Goal: Contribute content: Contribute content

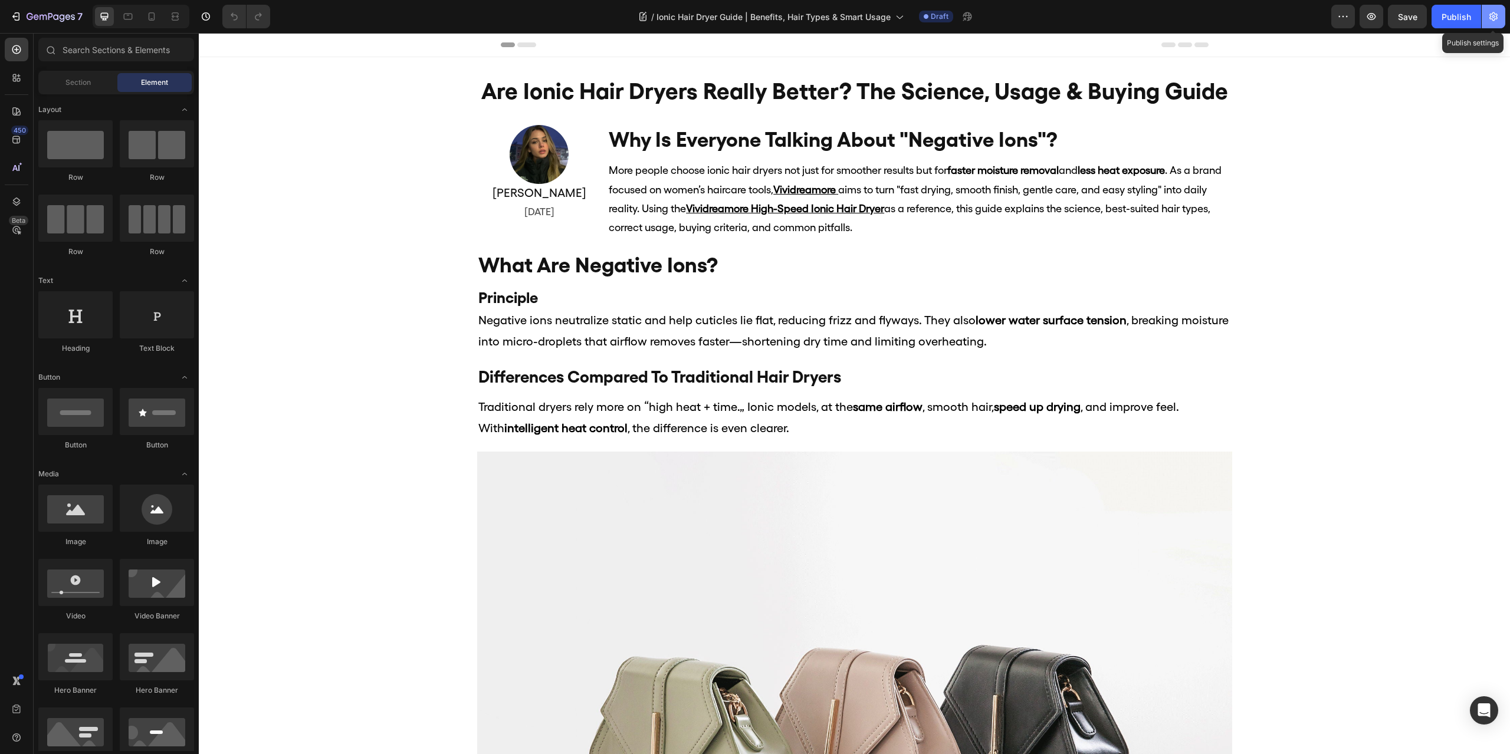
click at [1494, 18] on icon "button" at bounding box center [1493, 17] width 12 height 12
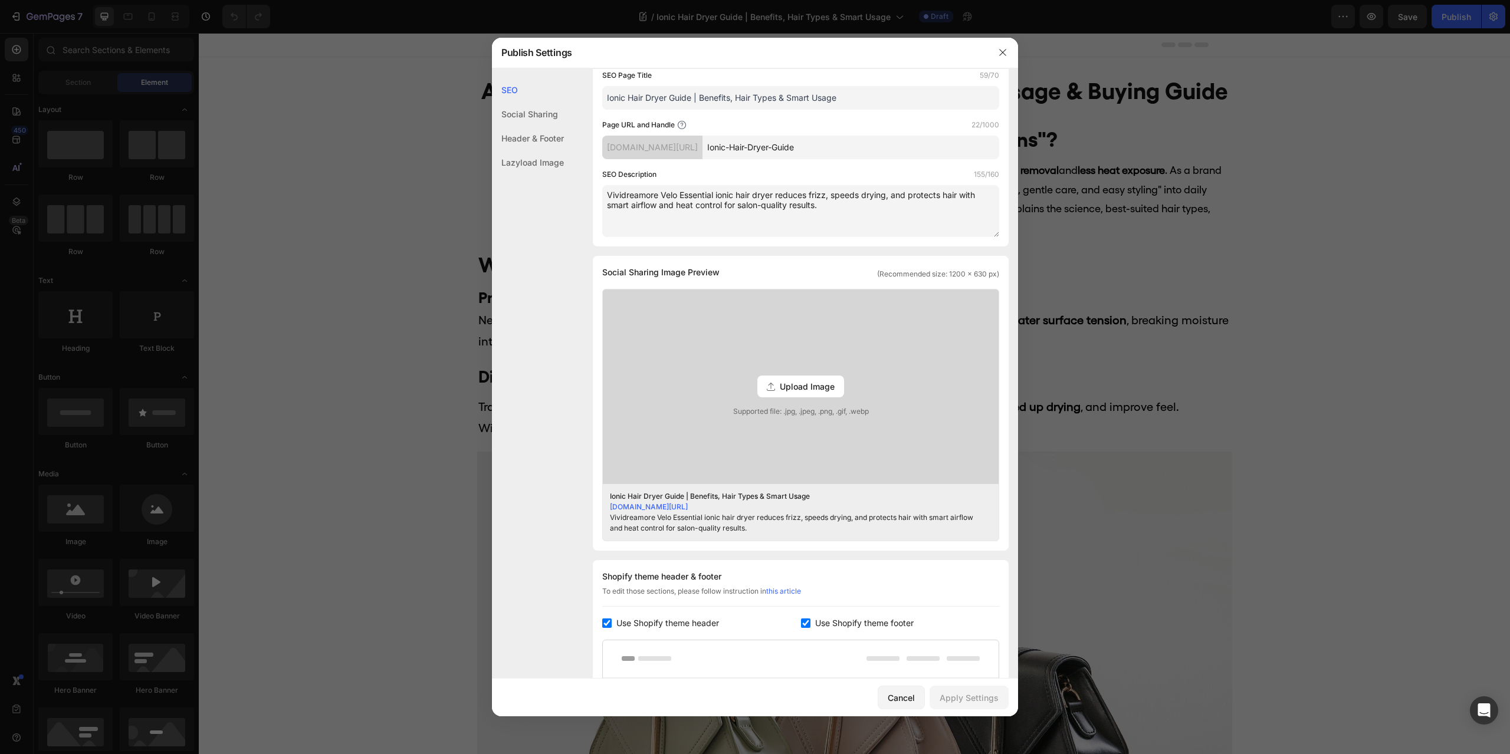
scroll to position [118, 0]
click at [788, 387] on span "Upload Image" at bounding box center [807, 386] width 55 height 12
click at [0, 0] on input "Upload Image Supported file: .jpg, .jpeg, .png, .gif, .webp" at bounding box center [0, 0] width 0 height 0
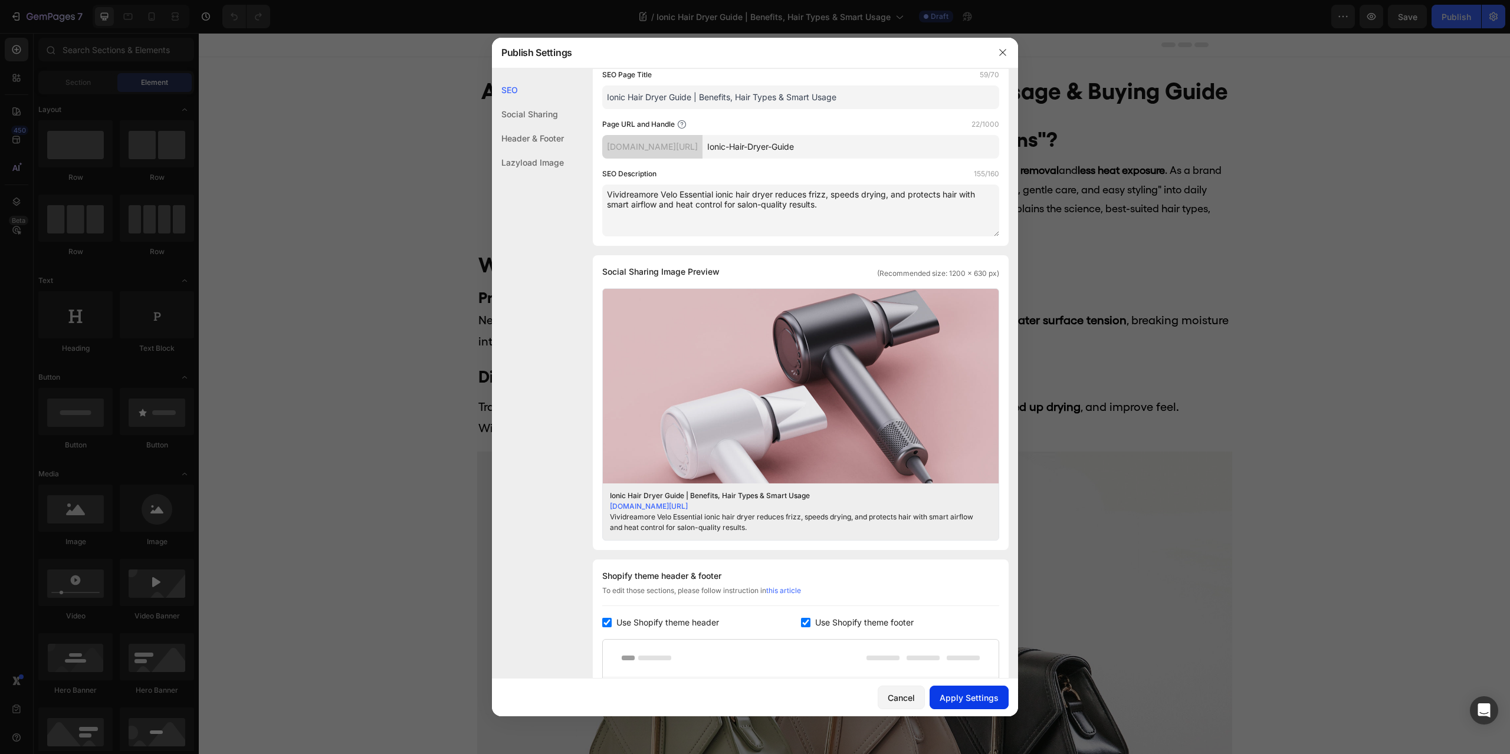
click at [971, 689] on button "Apply Settings" at bounding box center [968, 698] width 79 height 24
drag, startPoint x: 1003, startPoint y: 52, endPoint x: 820, endPoint y: 27, distance: 185.2
click at [1003, 52] on icon "button" at bounding box center [1002, 53] width 6 height 6
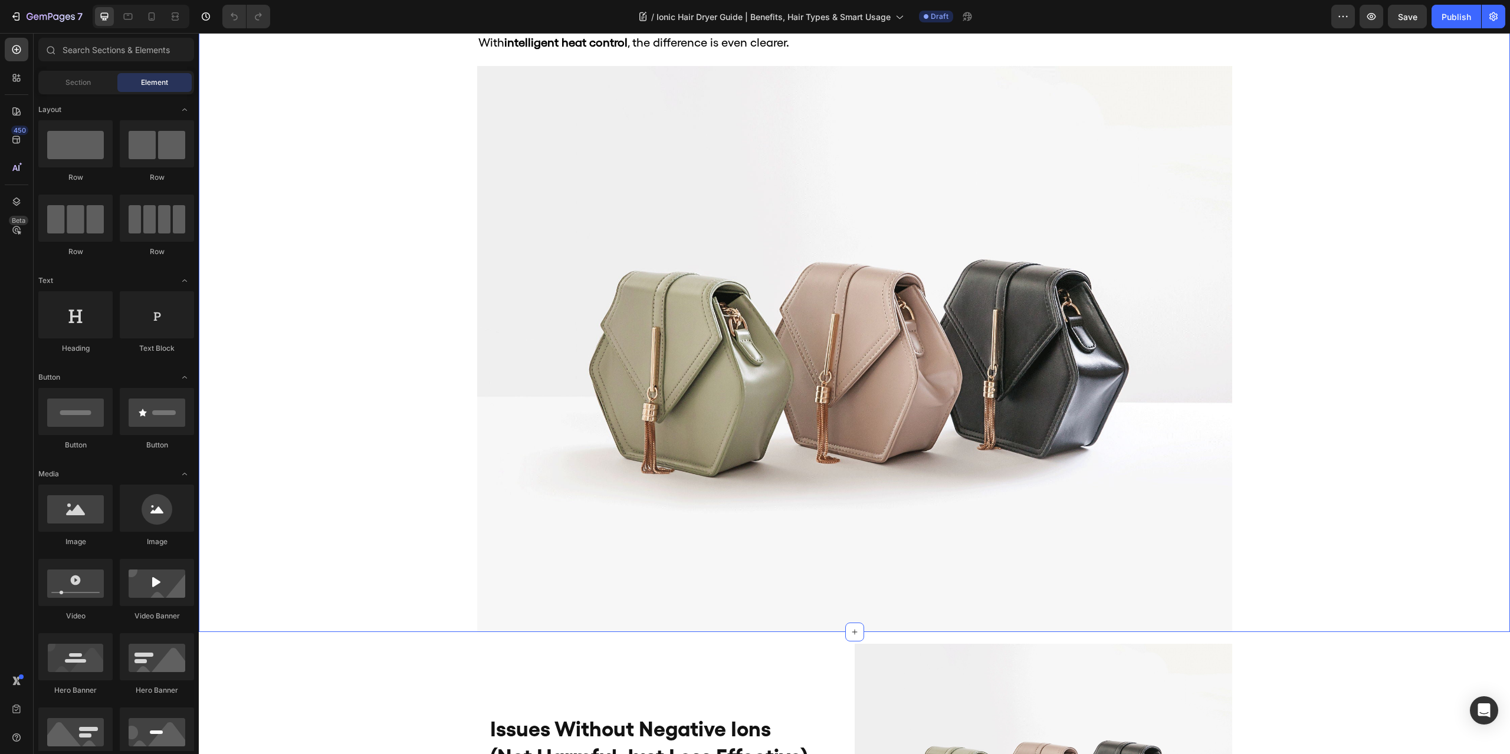
scroll to position [531, 0]
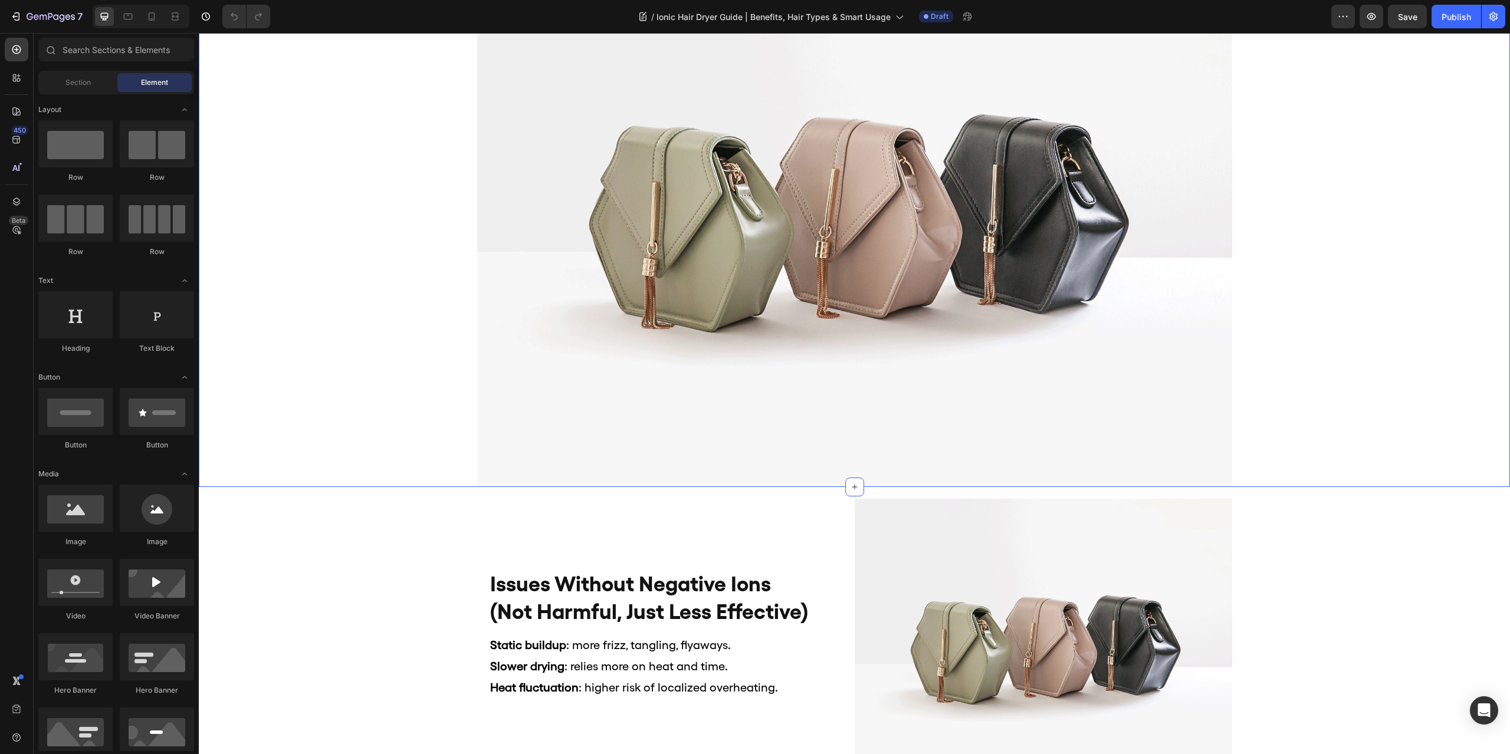
click at [958, 202] on img at bounding box center [854, 204] width 755 height 566
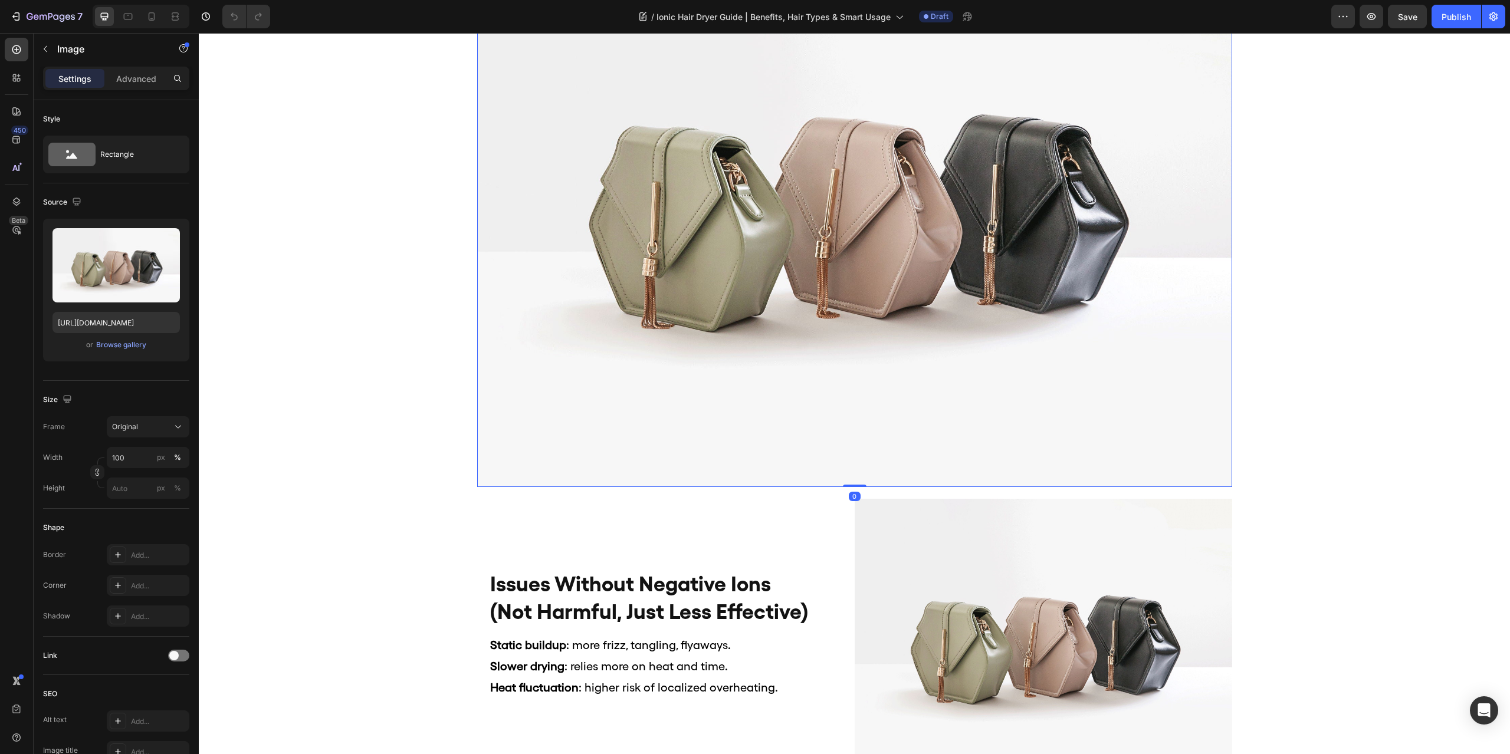
scroll to position [413, 0]
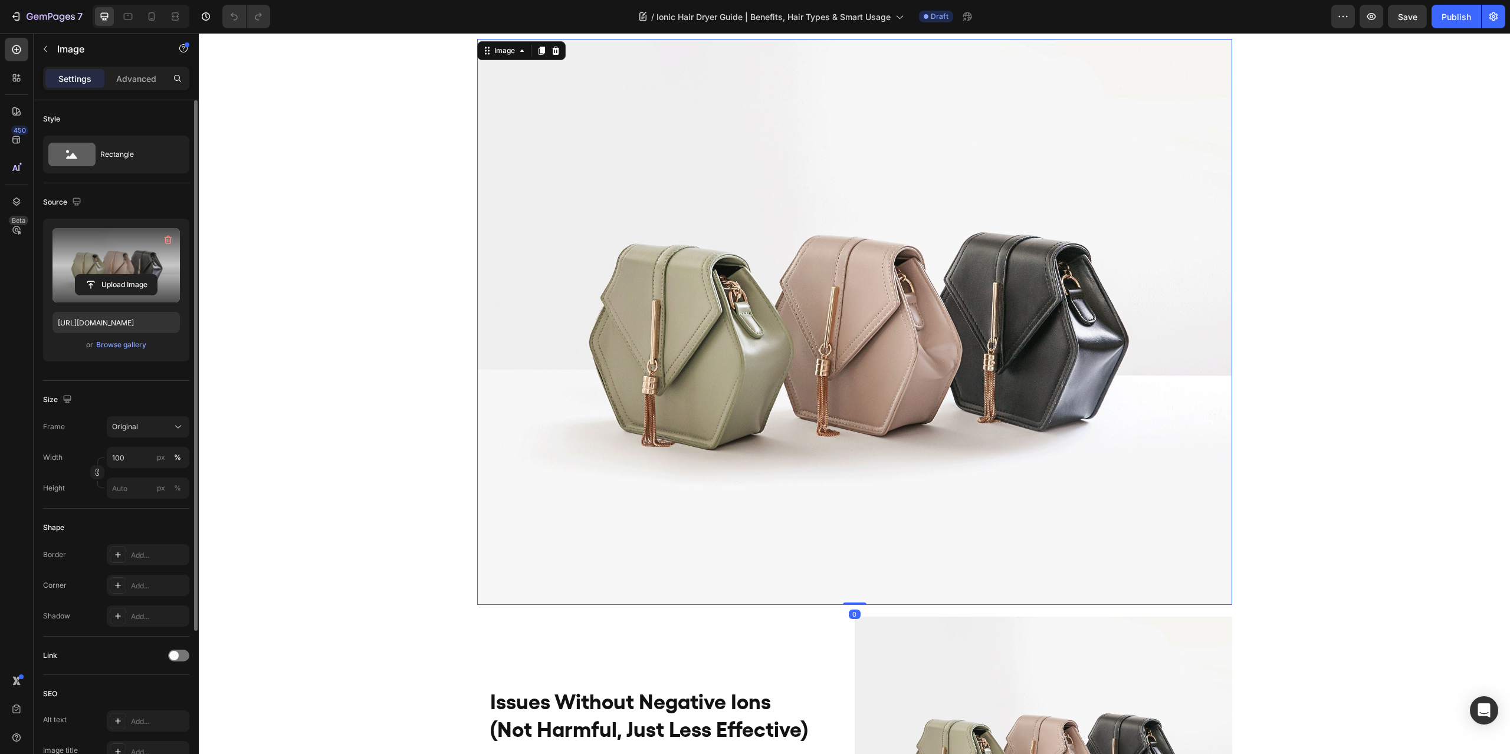
click at [136, 247] on label at bounding box center [115, 265] width 127 height 74
click at [136, 275] on input "file" at bounding box center [115, 285] width 81 height 20
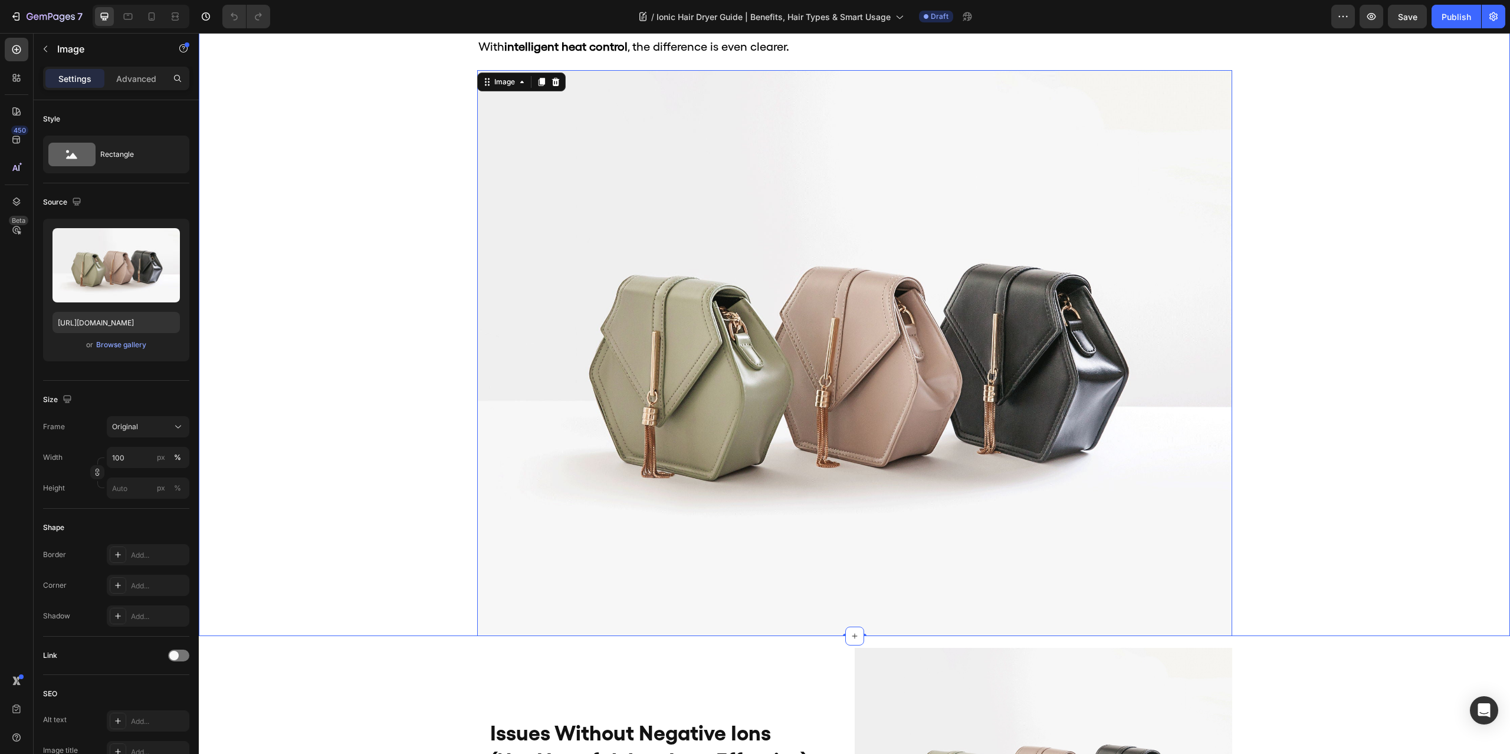
scroll to position [354, 0]
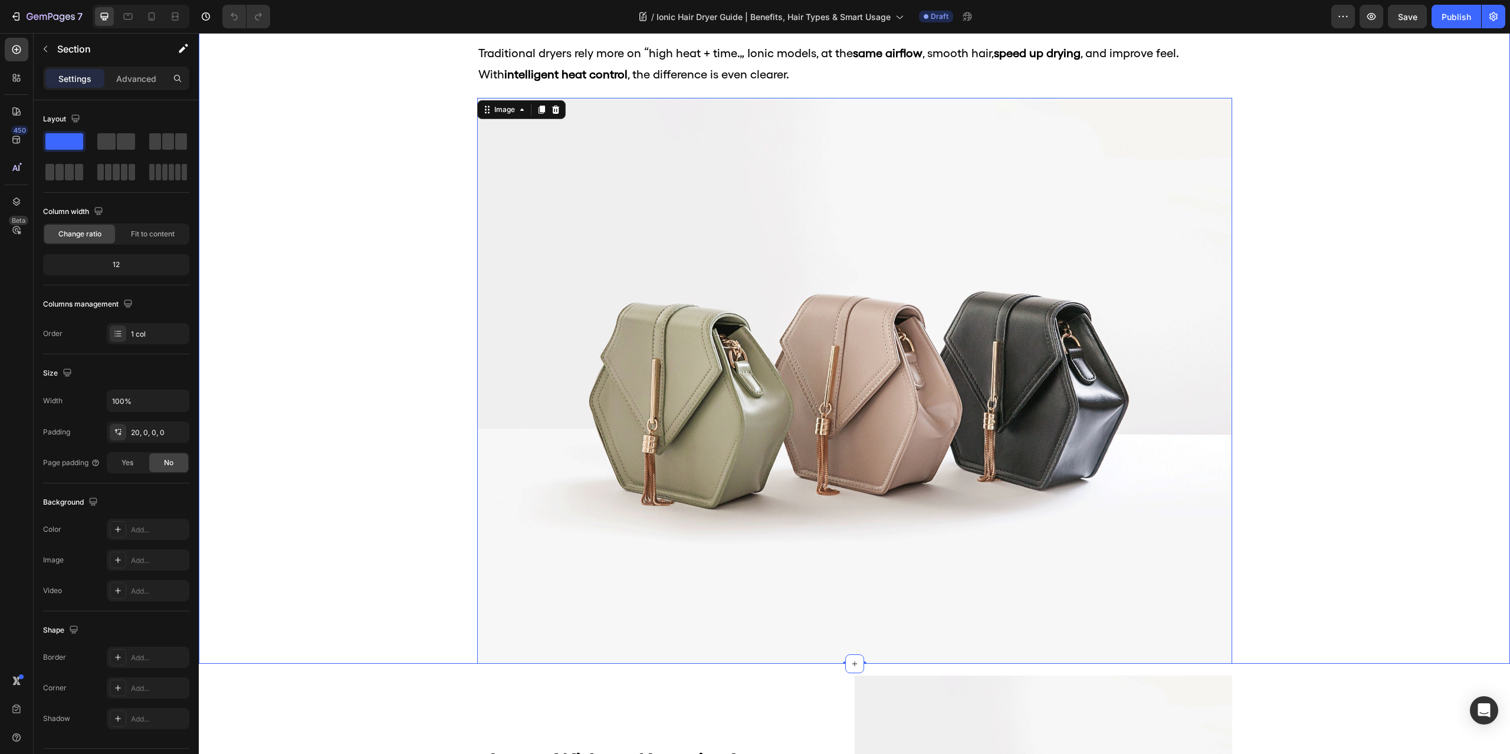
click at [1441, 189] on div "what are negative ions? Heading Principle Heading Negative ions neutralize stat…" at bounding box center [854, 280] width 1311 height 767
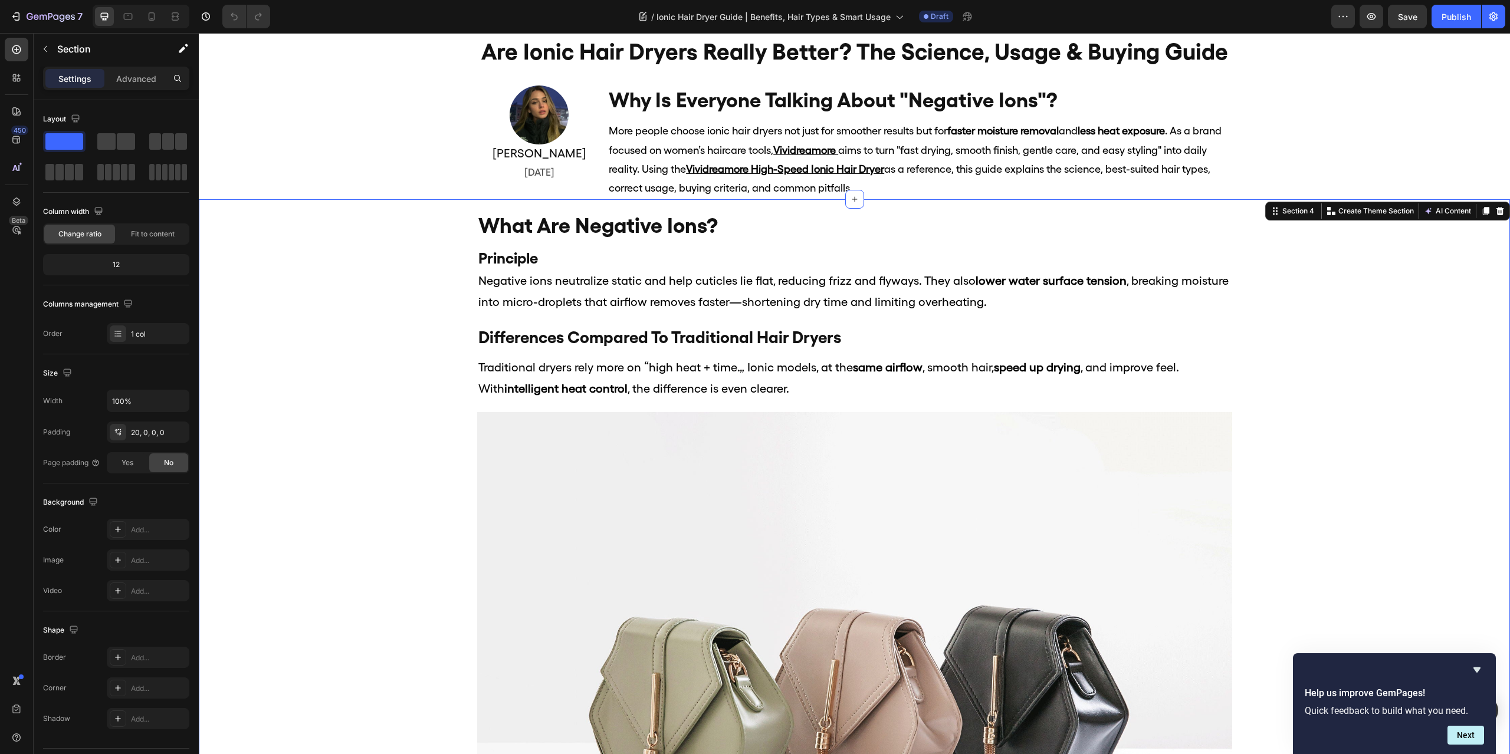
scroll to position [0, 0]
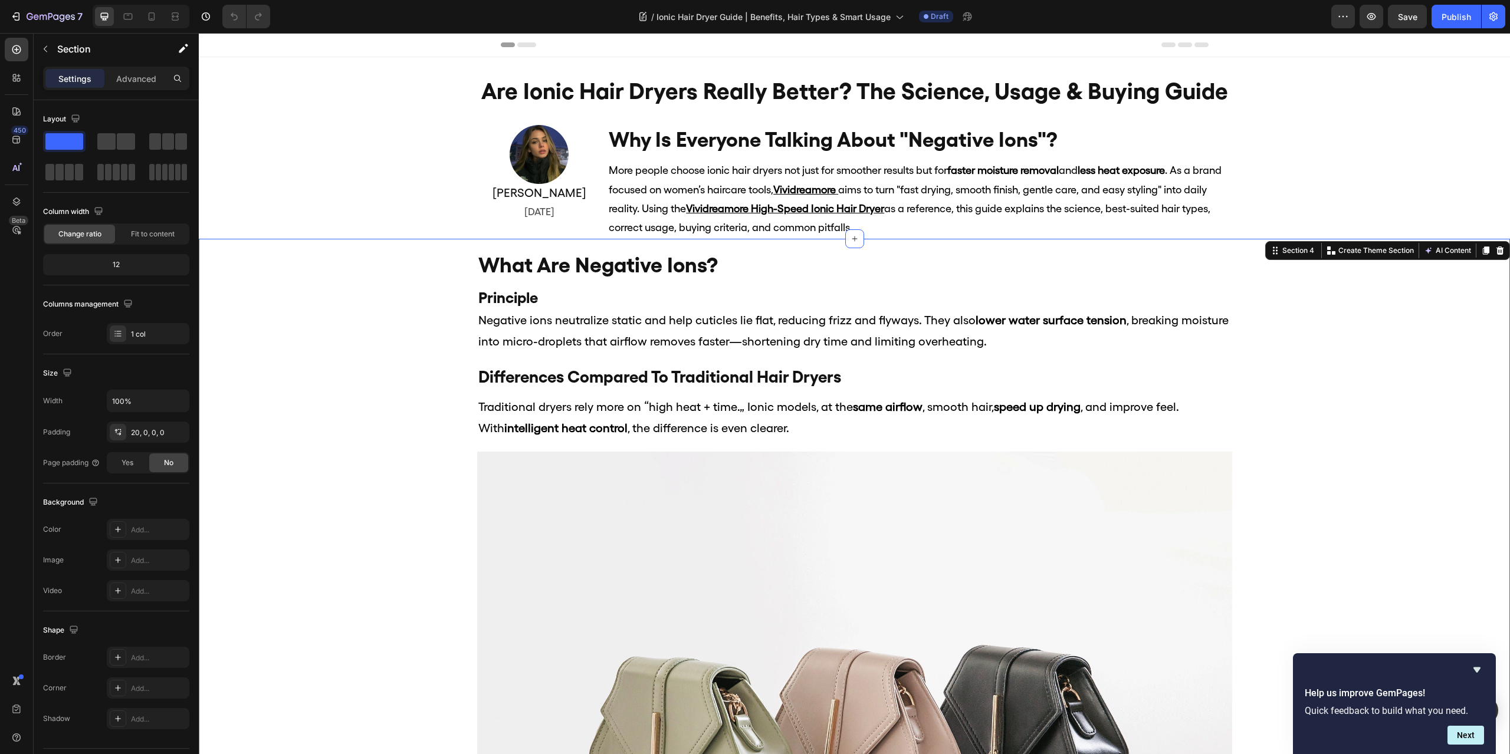
click at [1365, 421] on div "what are negative ions? Heading Principle Heading Negative ions neutralize stat…" at bounding box center [854, 634] width 1311 height 767
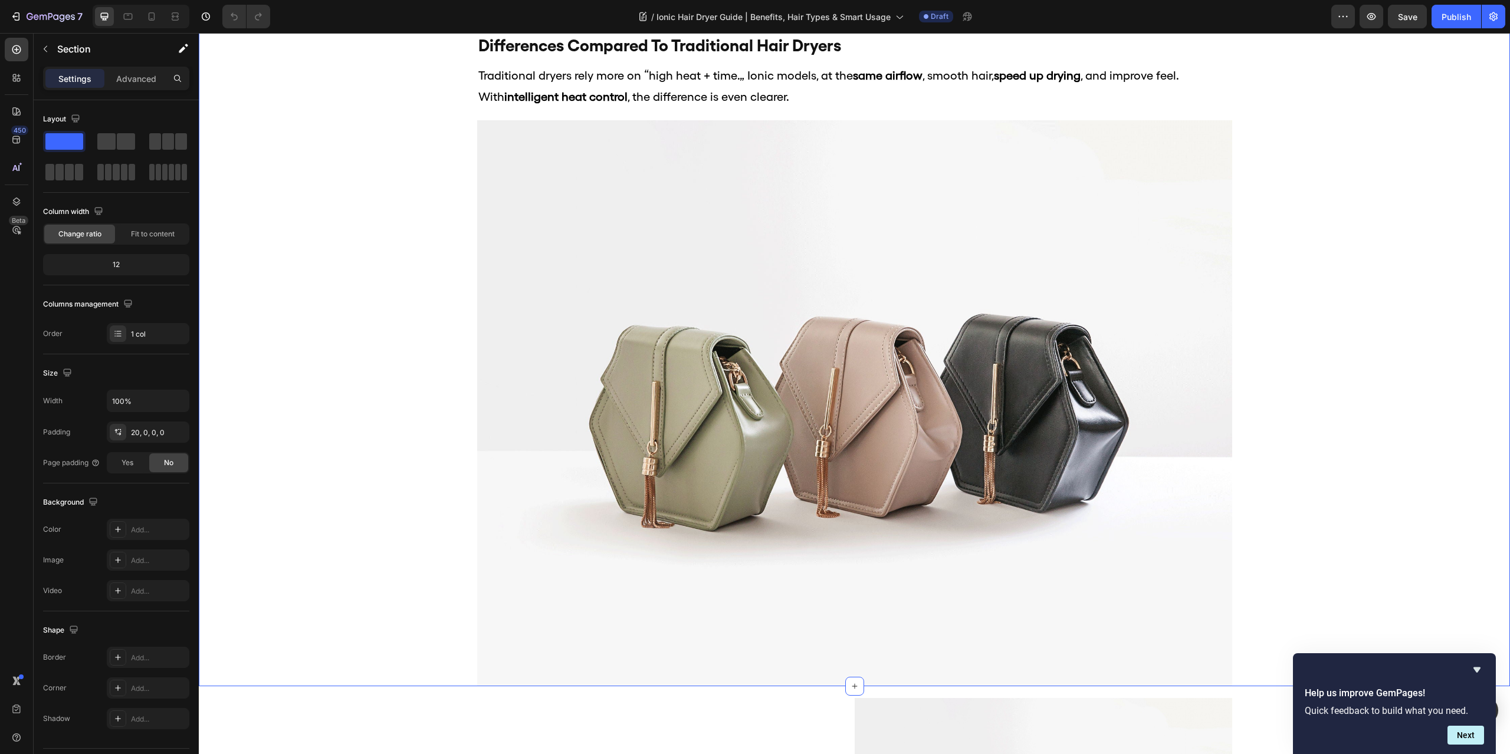
scroll to position [295, 0]
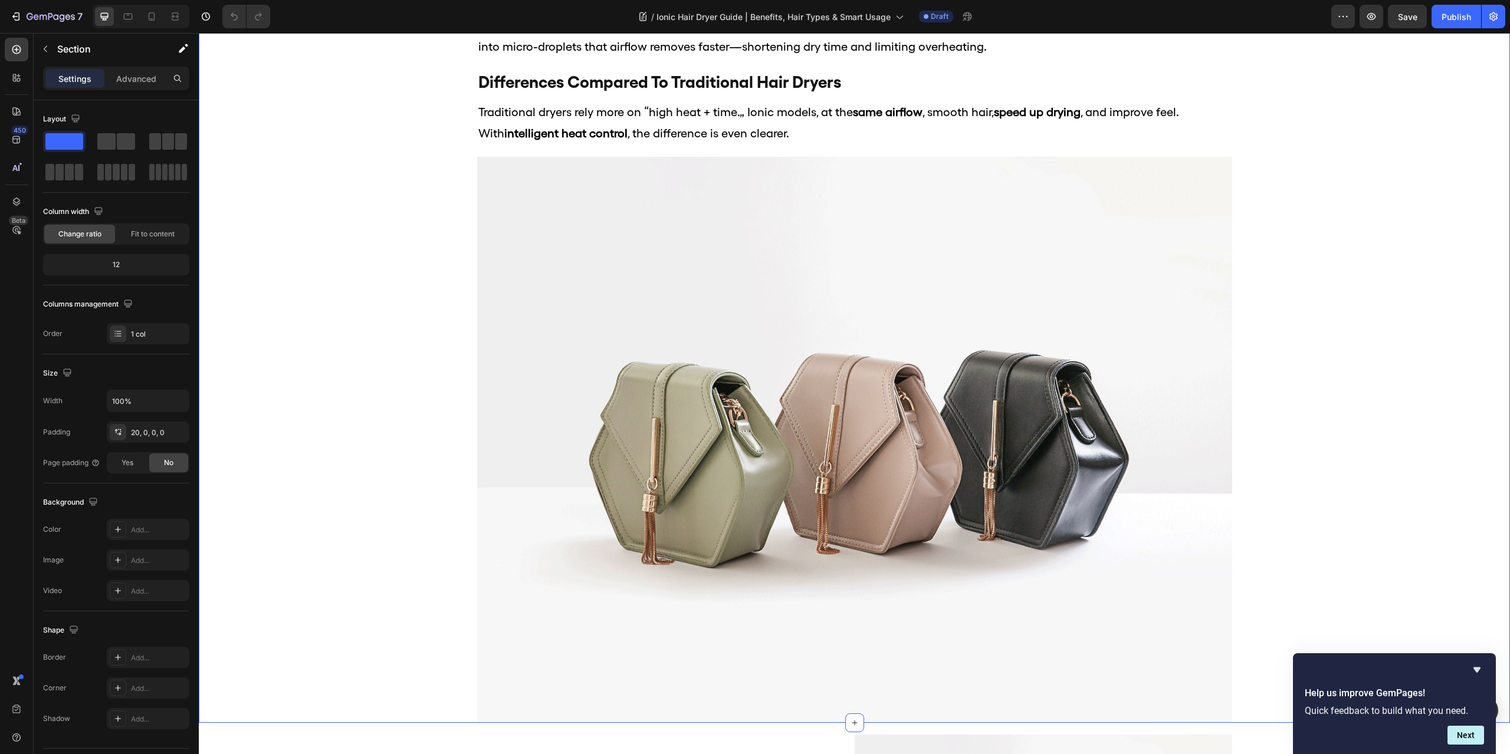
click at [1352, 210] on div "what are negative ions? Heading Principle Heading Negative ions neutralize stat…" at bounding box center [854, 339] width 1311 height 767
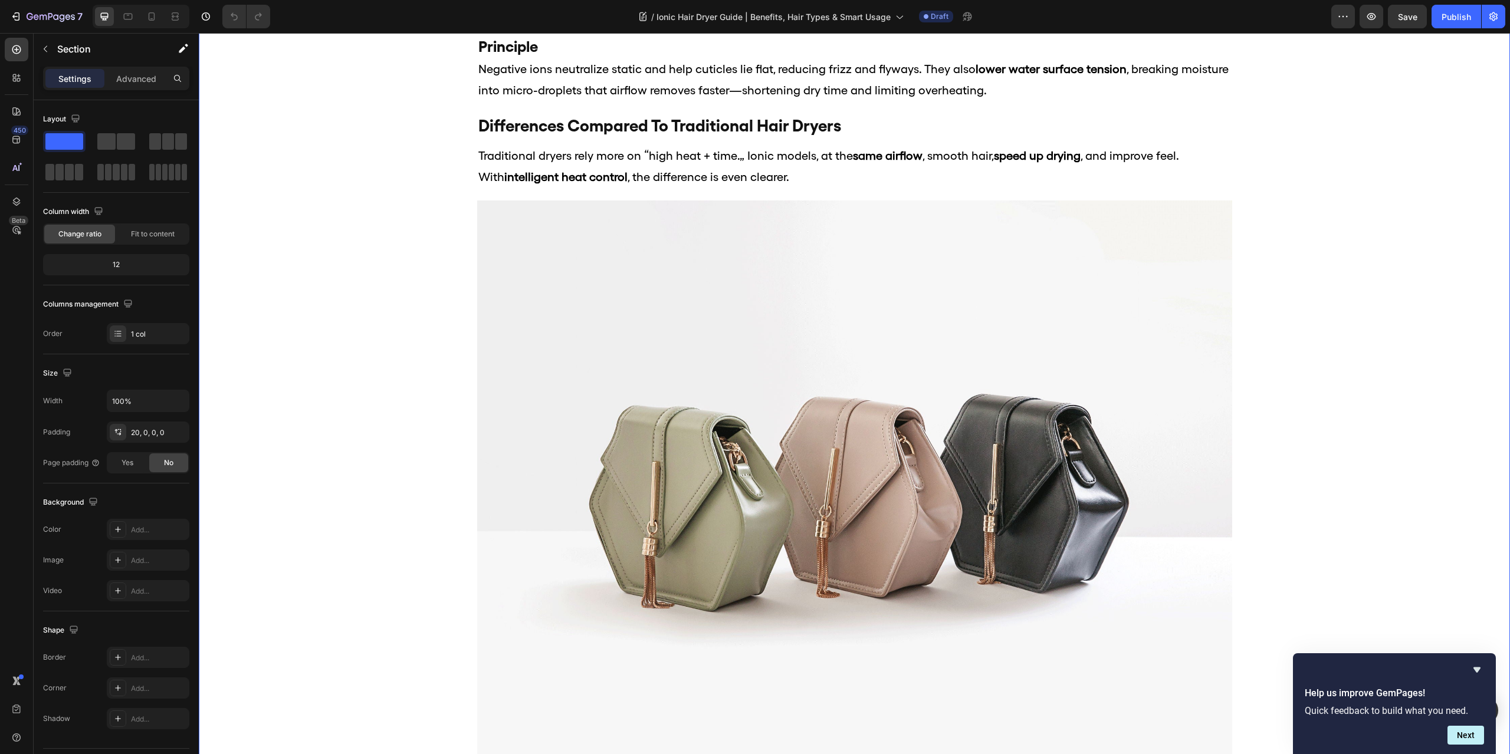
scroll to position [354, 0]
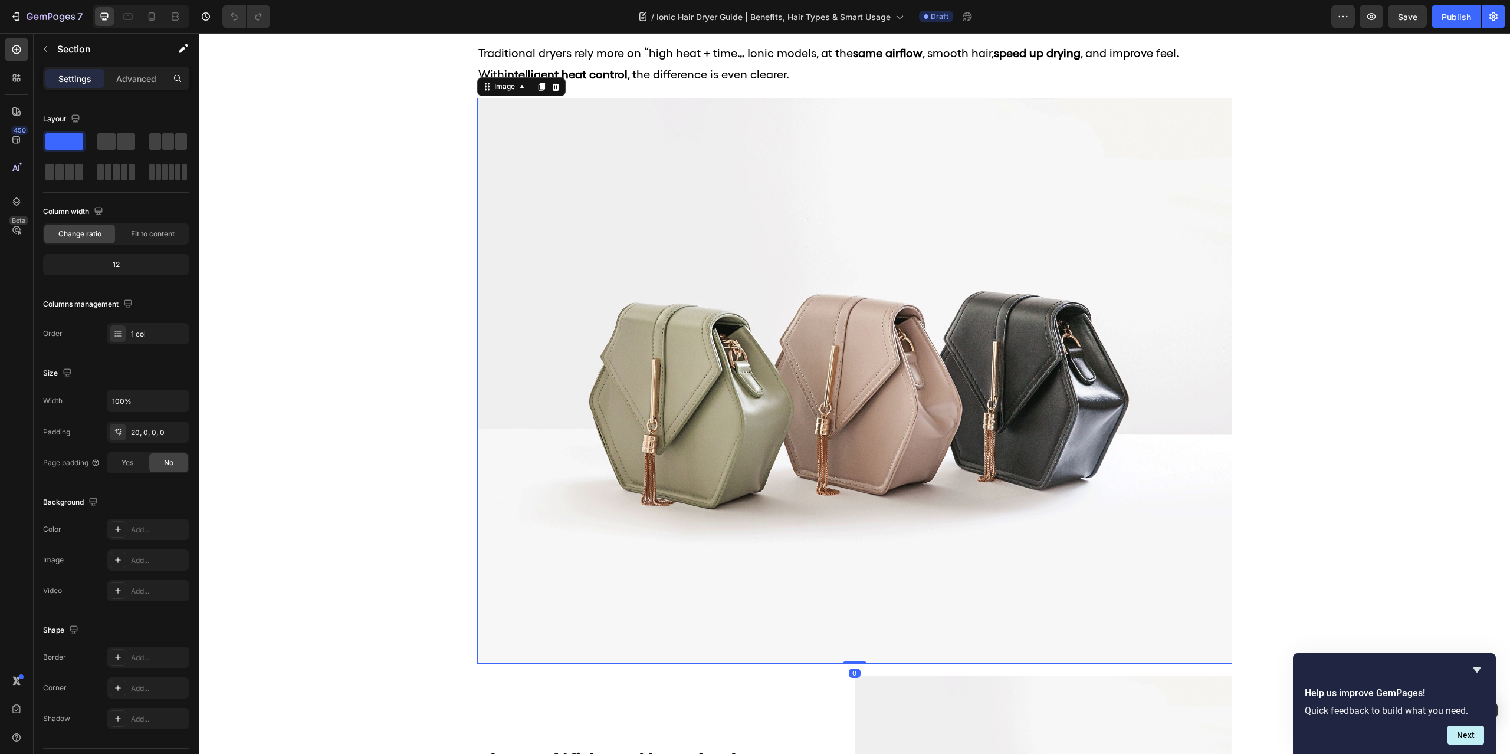
click at [810, 319] on img at bounding box center [854, 381] width 755 height 566
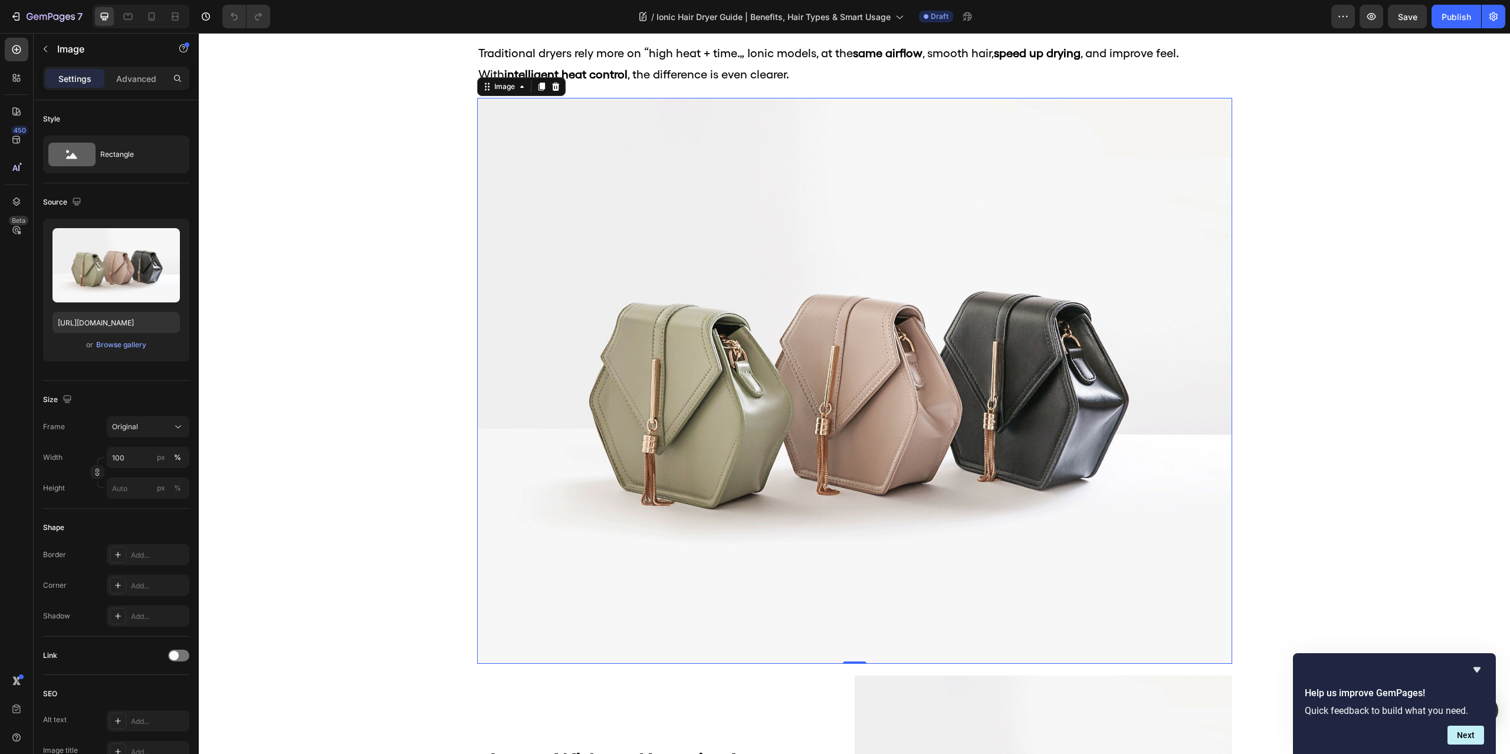
click at [942, 374] on img at bounding box center [854, 381] width 755 height 566
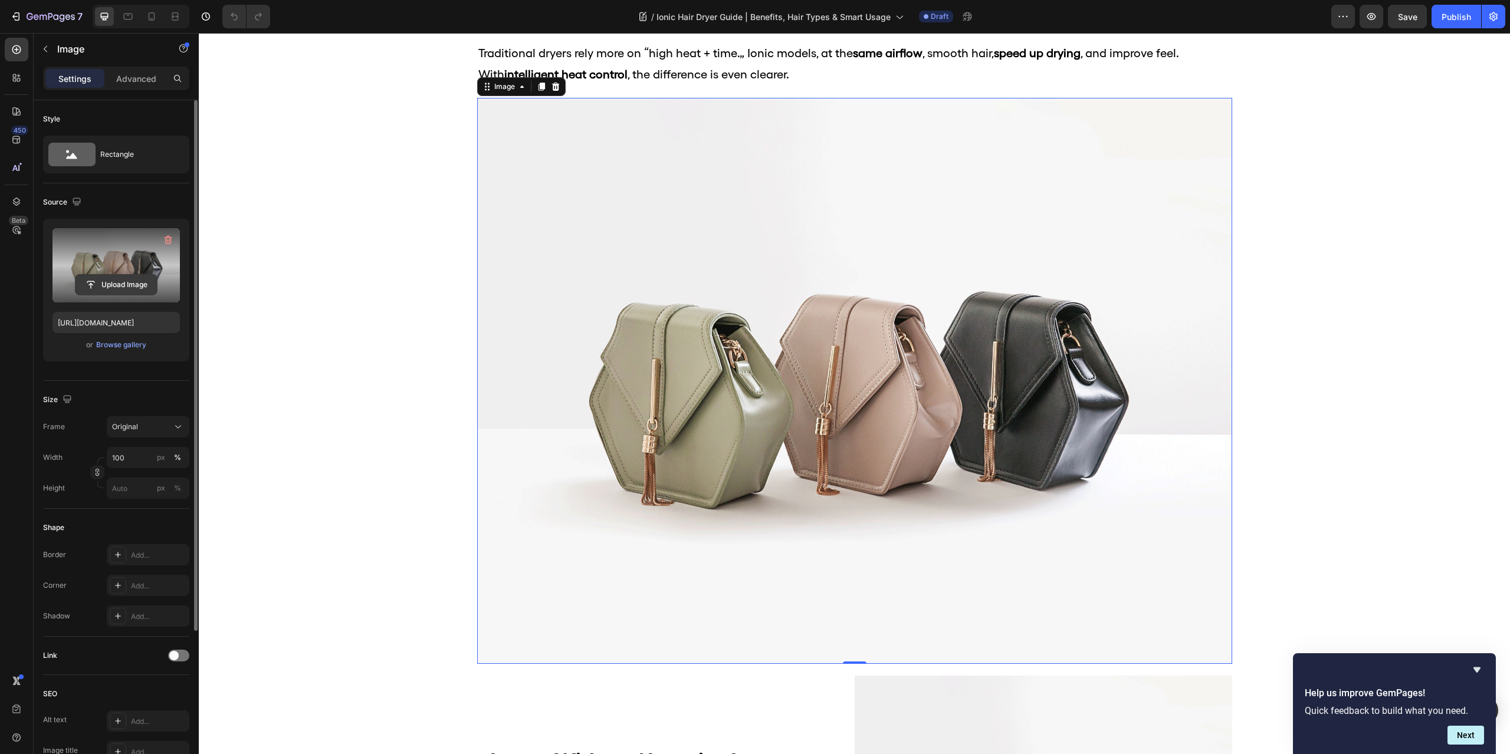
click at [114, 279] on input "file" at bounding box center [115, 285] width 81 height 20
type input "[URL][DOMAIN_NAME]"
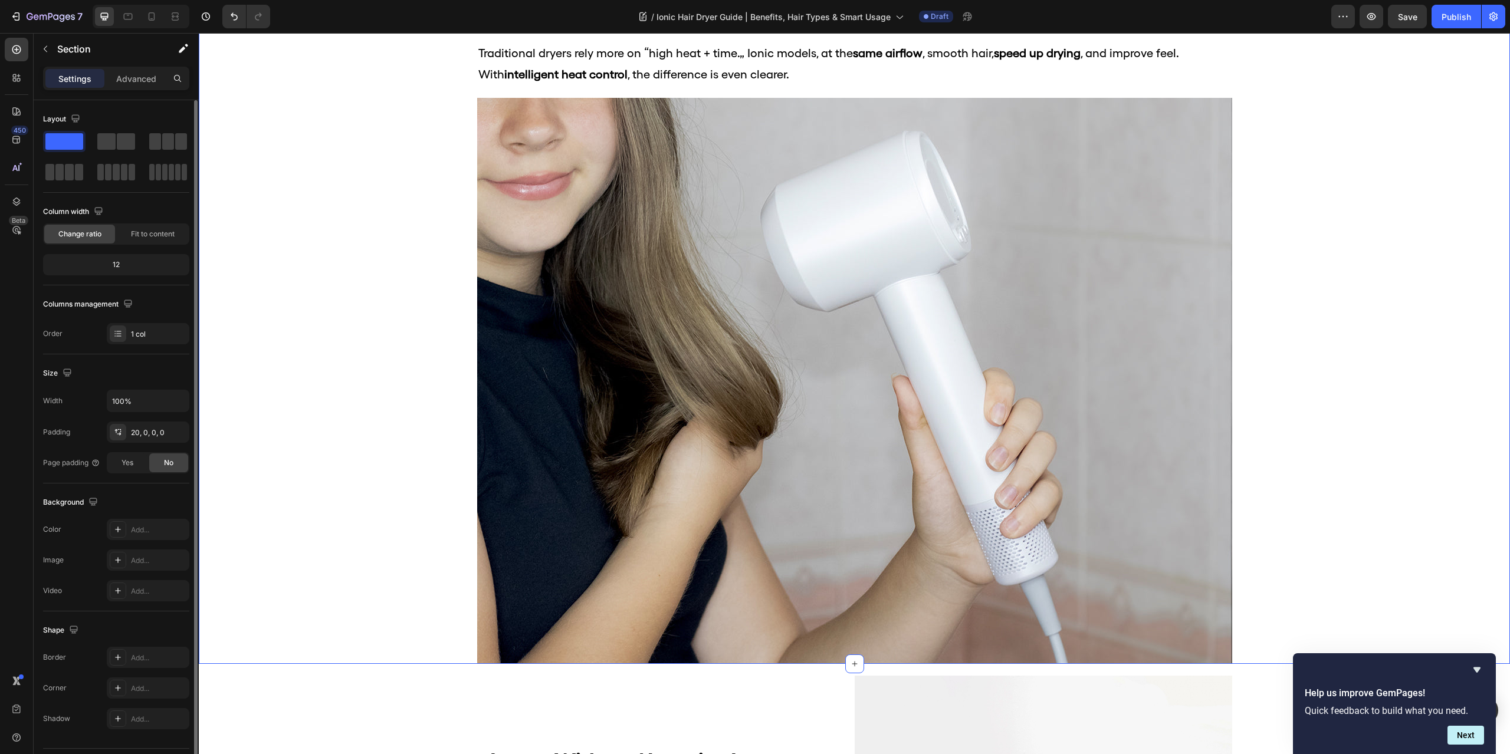
click at [1396, 201] on div "what are negative ions? Heading Principle Heading Negative ions neutralize stat…" at bounding box center [854, 280] width 1311 height 767
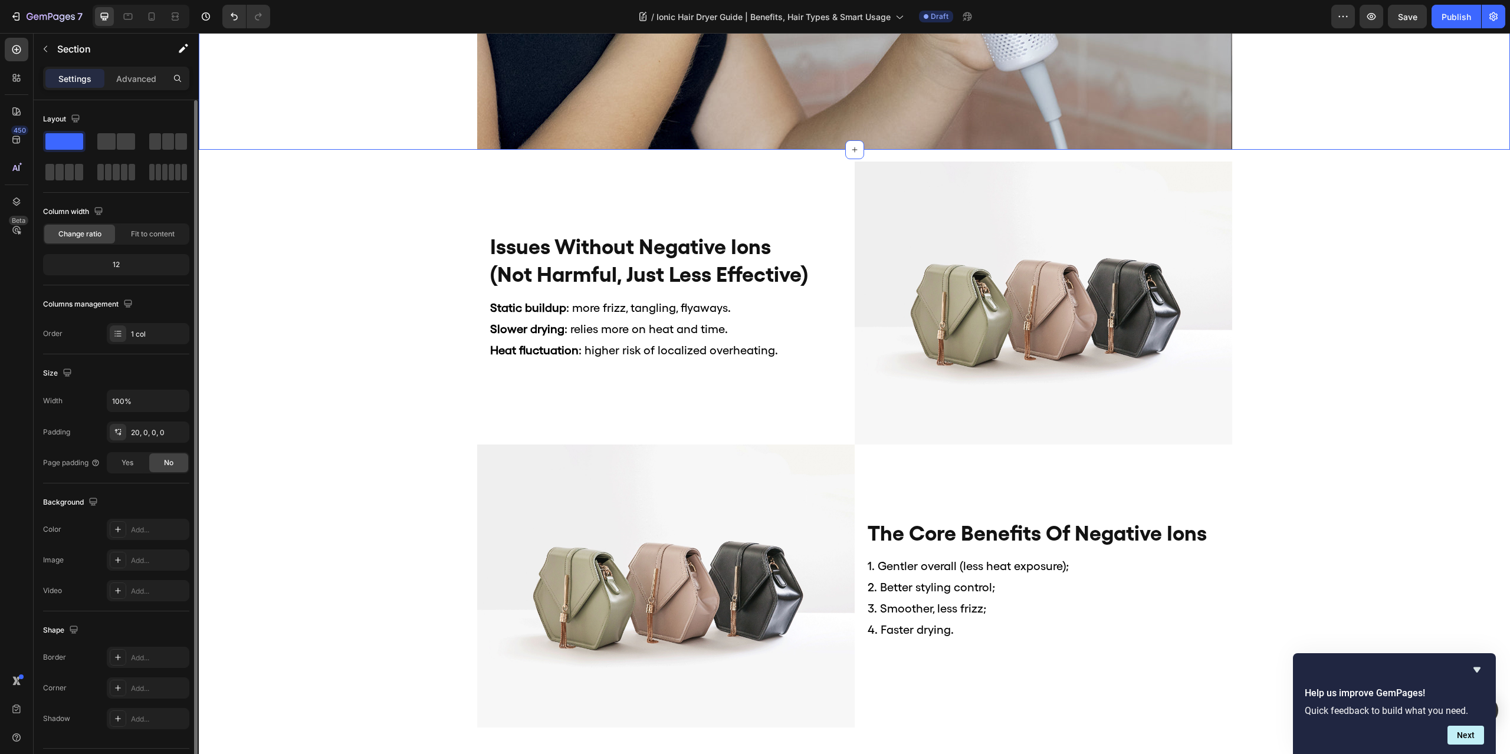
scroll to position [944, 0]
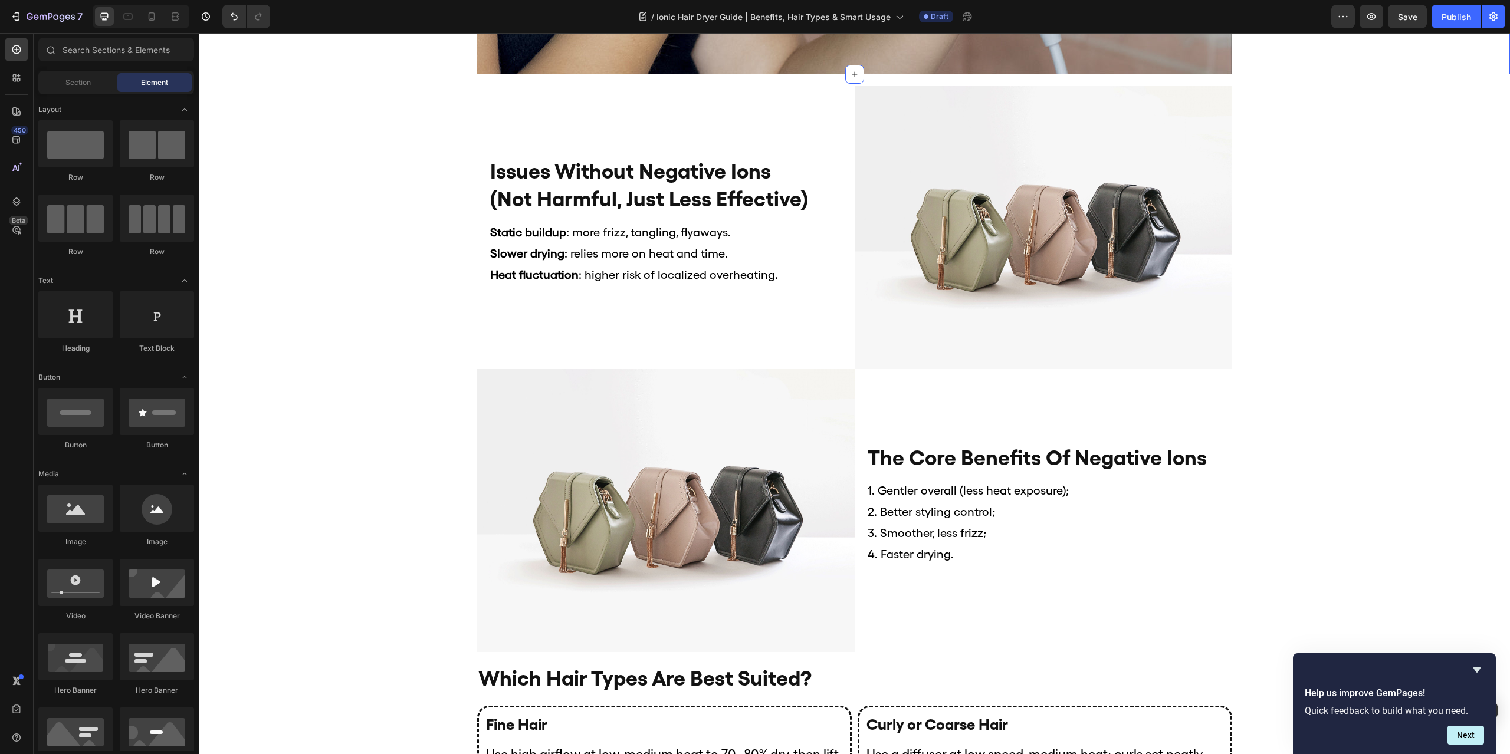
click at [1402, 189] on div "Image [PERSON_NAME] Heading [DATE] Text Block why is everyone talking about "ne…" at bounding box center [854, 691] width 1311 height 3154
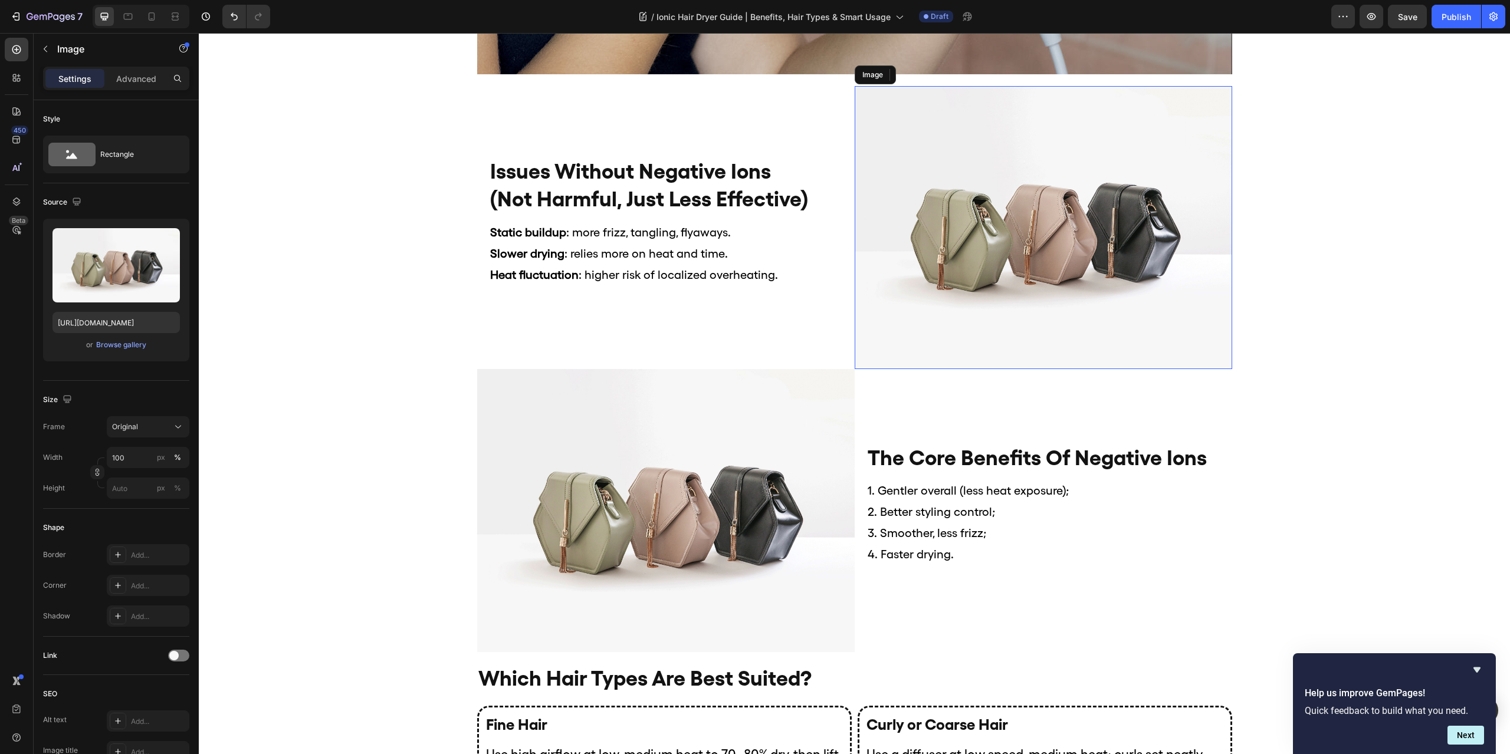
click at [1135, 206] on img at bounding box center [1043, 227] width 377 height 283
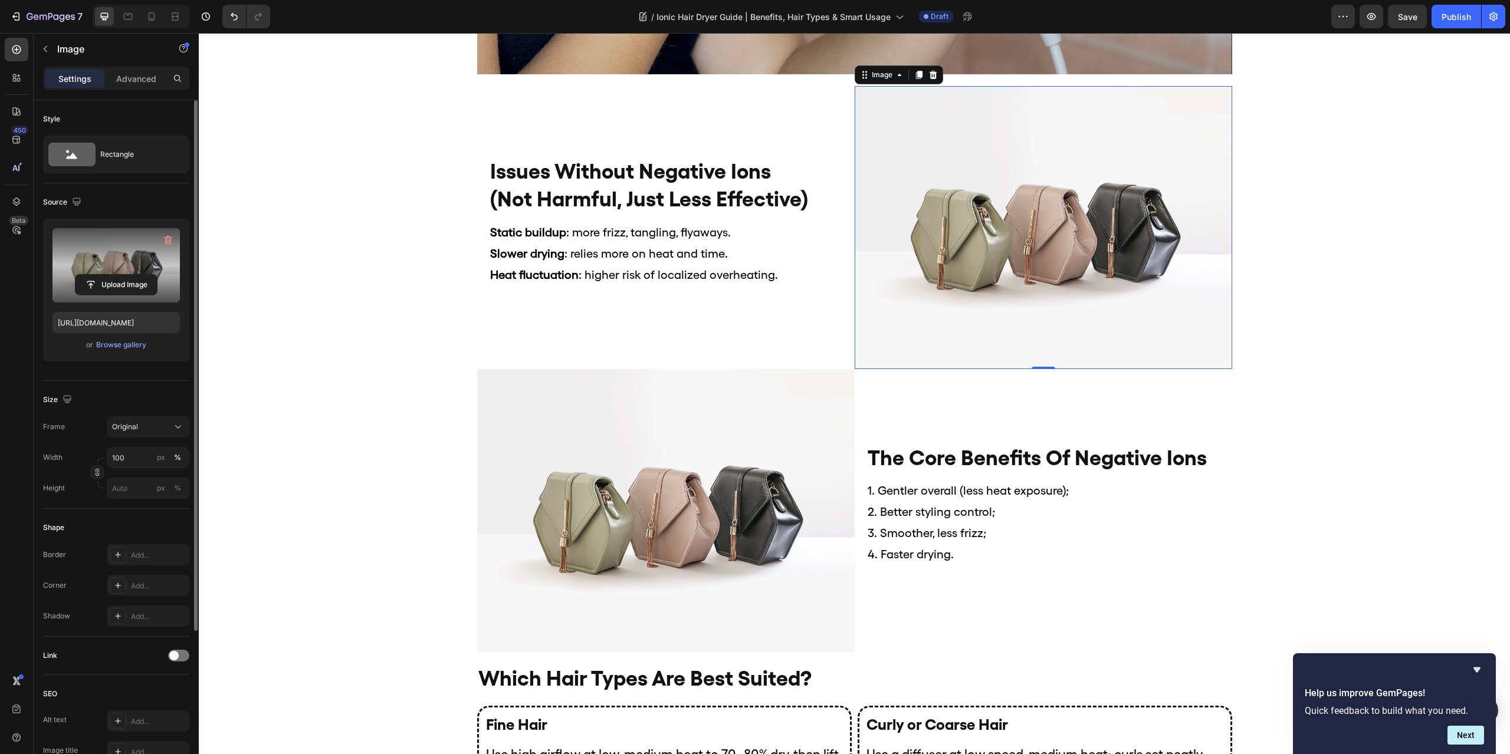
click at [93, 254] on label at bounding box center [115, 265] width 127 height 74
click at [93, 275] on input "file" at bounding box center [115, 285] width 81 height 20
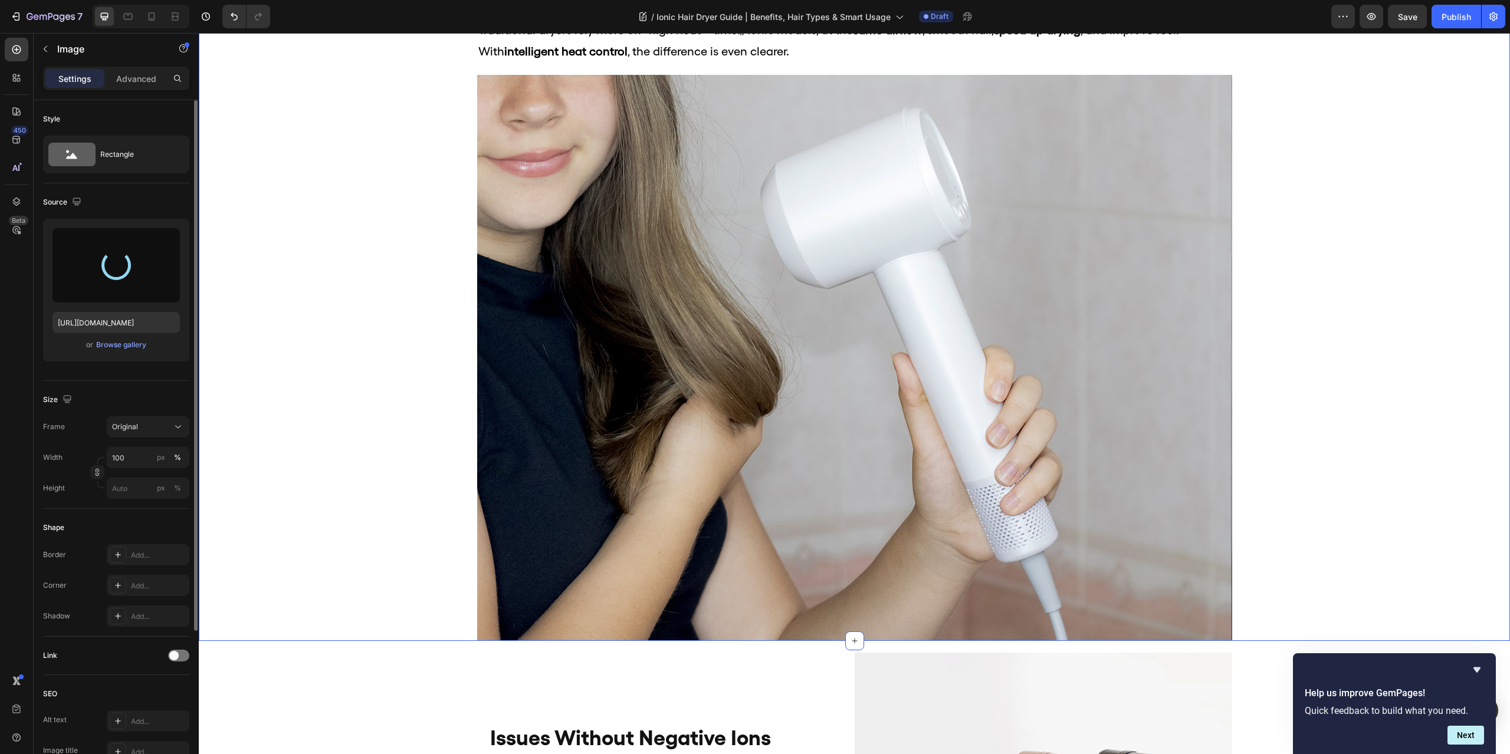
scroll to position [590, 0]
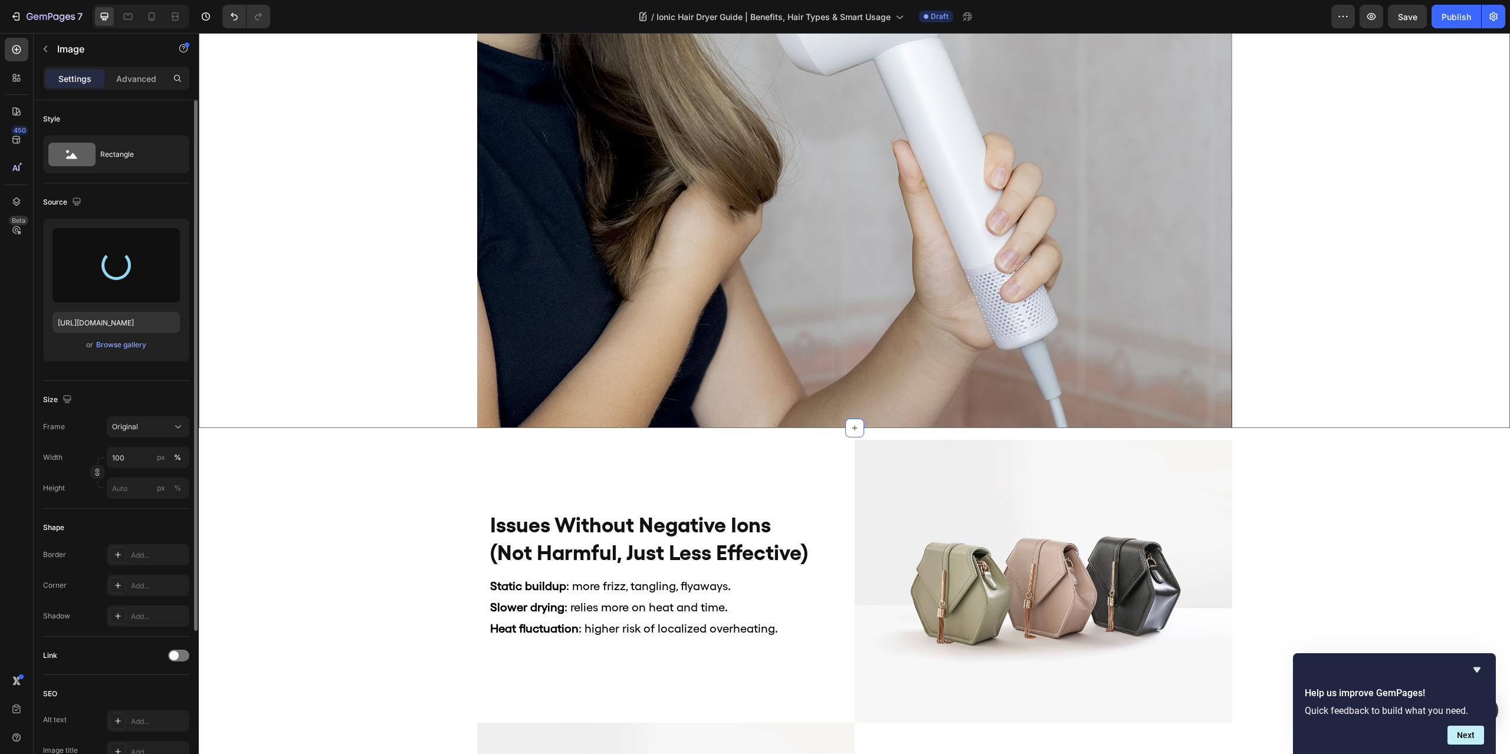
type input "[URL][DOMAIN_NAME]"
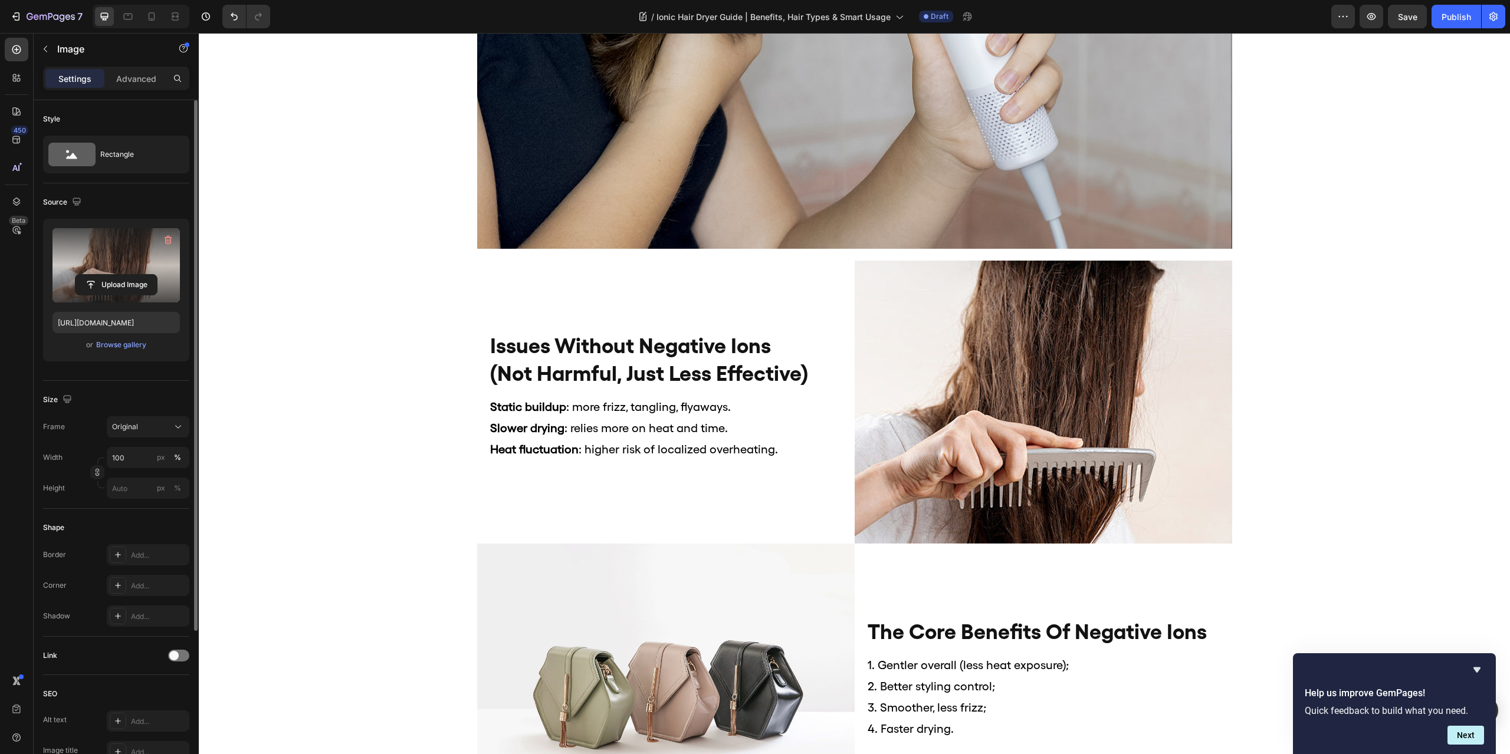
scroll to position [885, 0]
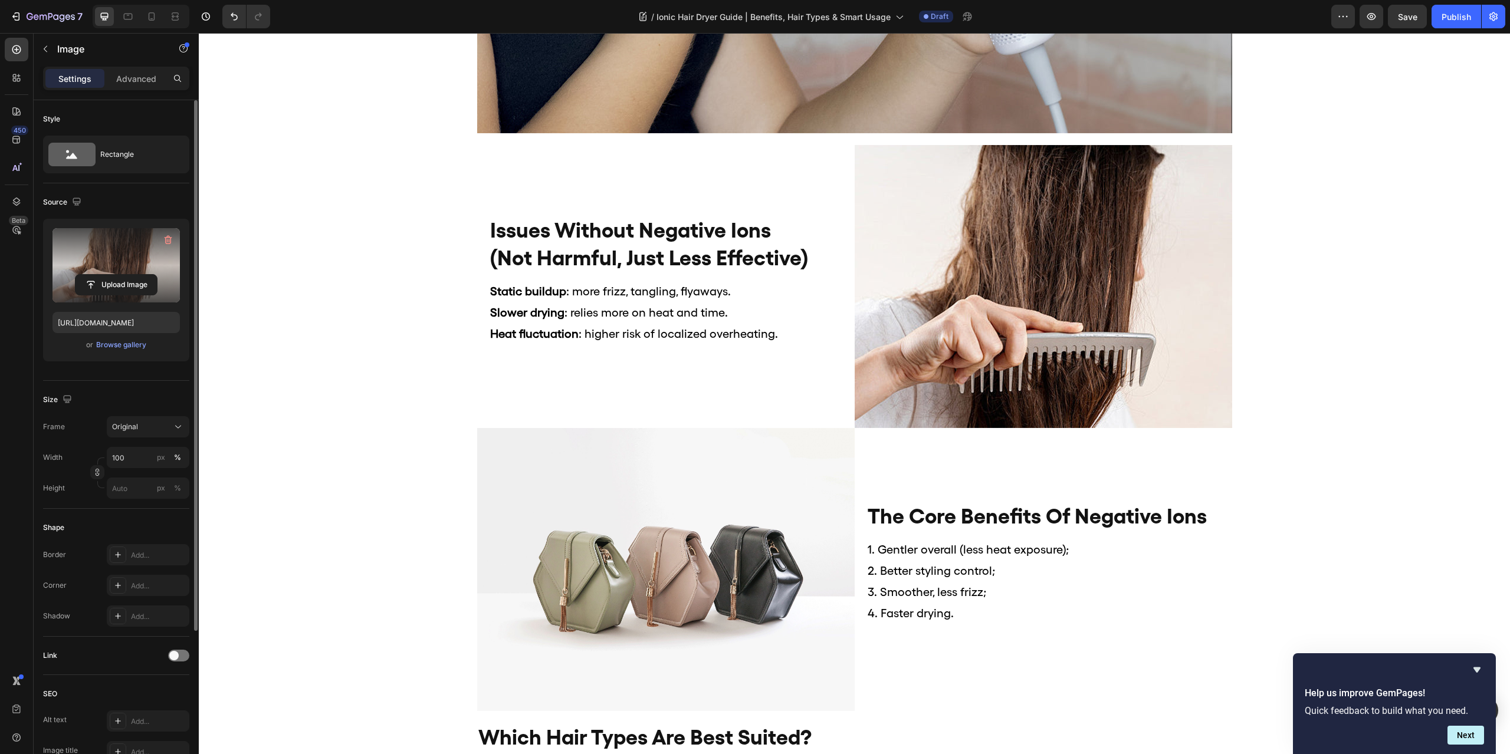
click at [1378, 293] on div "Image [PERSON_NAME] Heading [DATE] Text Block why is everyone talking about "ne…" at bounding box center [854, 750] width 1311 height 3154
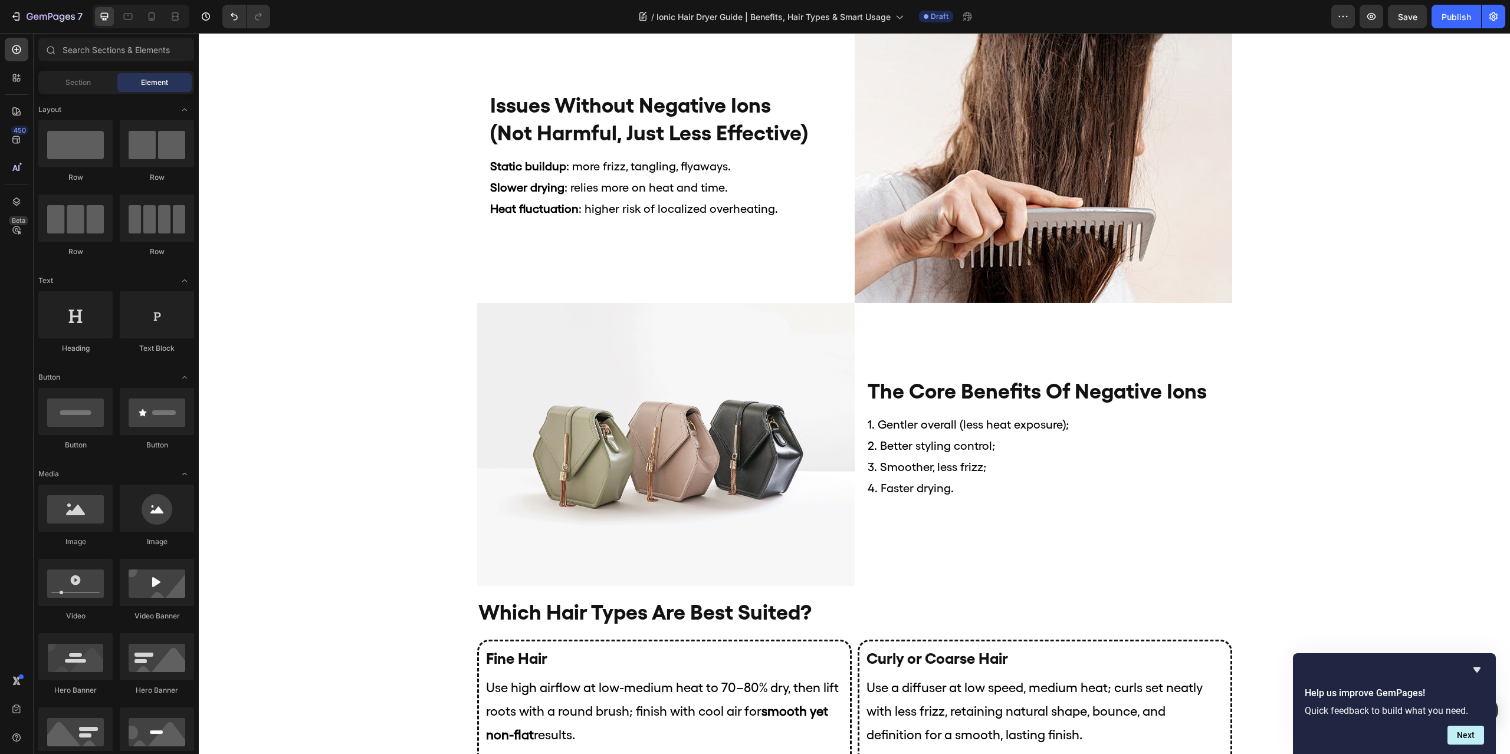
scroll to position [1120, 0]
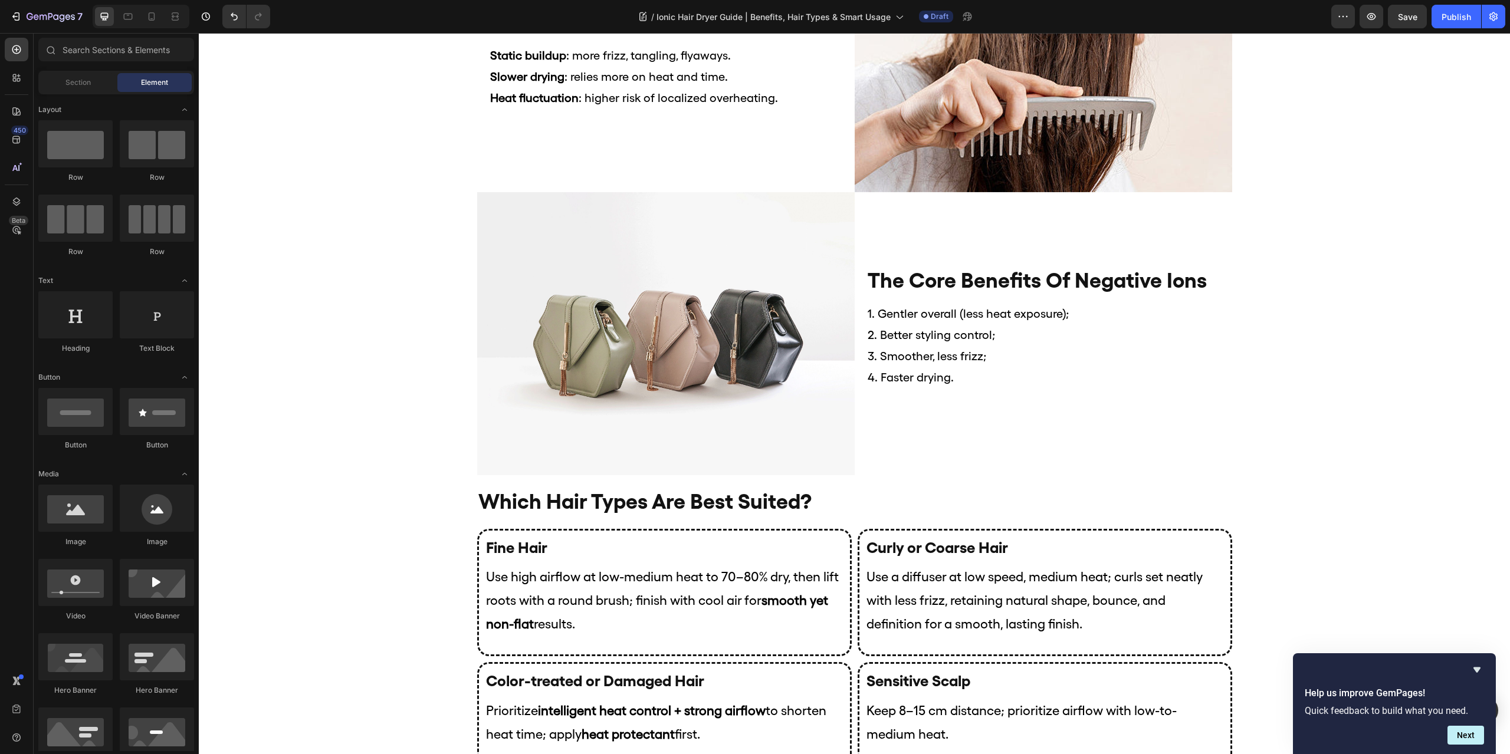
click at [1406, 281] on div "Image [PERSON_NAME] Heading [DATE] Text Block why is everyone talking about "ne…" at bounding box center [854, 514] width 1311 height 3154
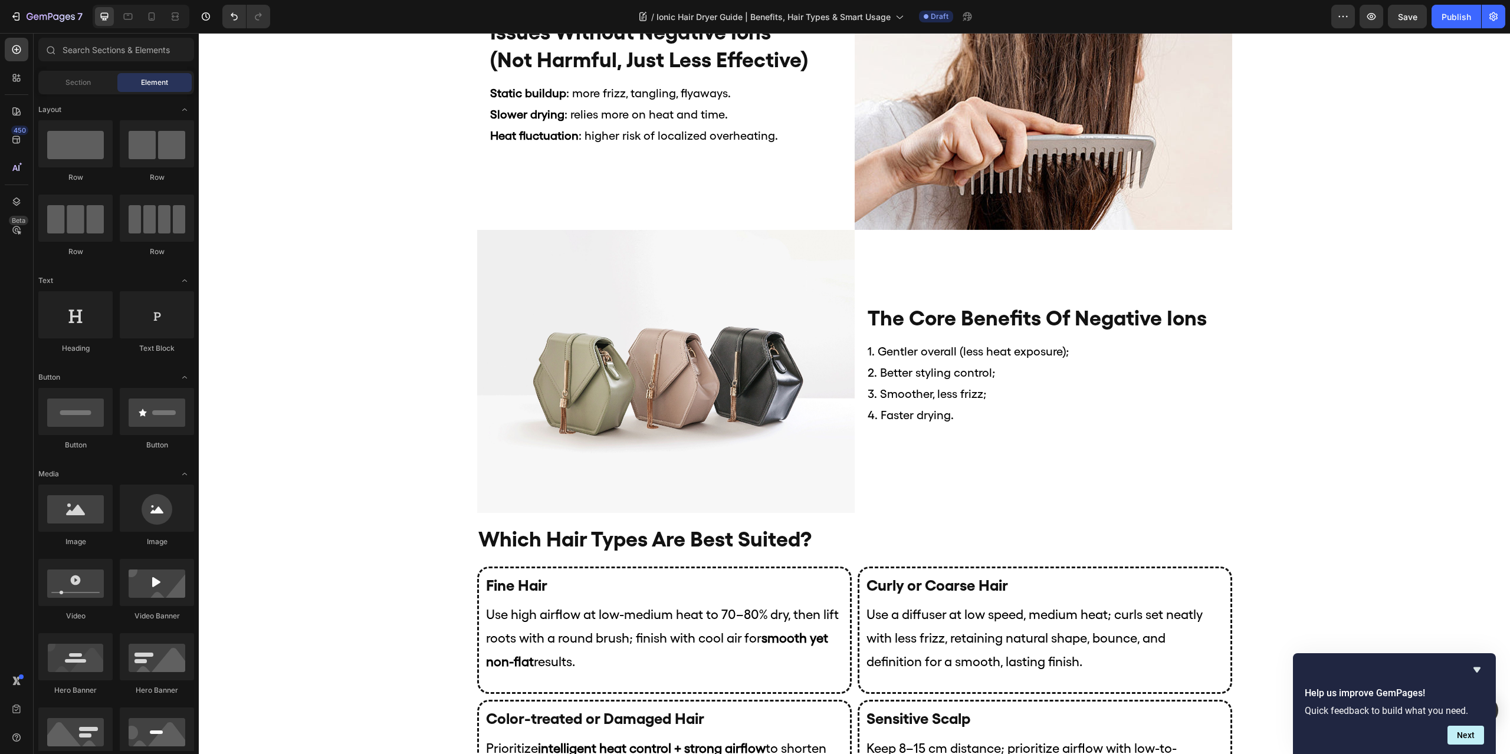
scroll to position [1062, 0]
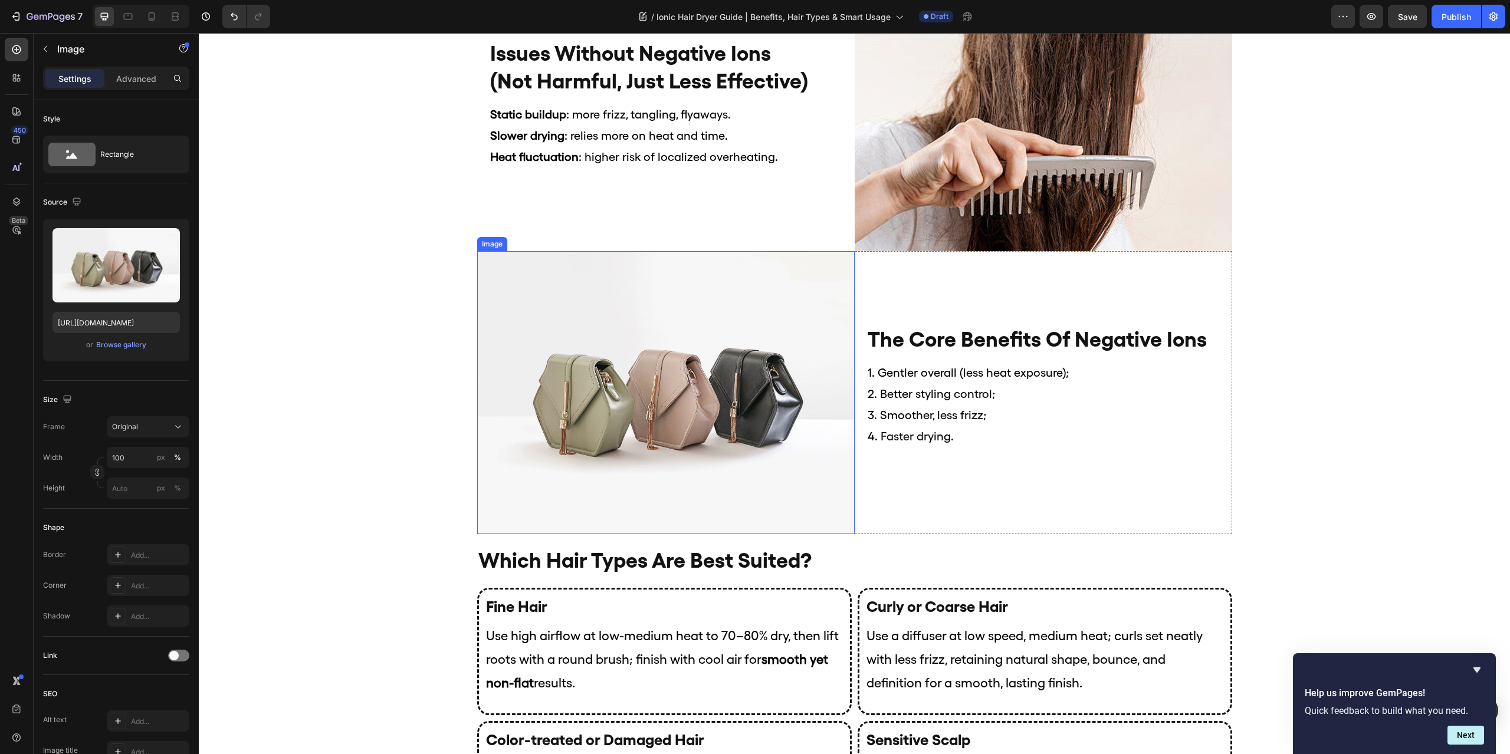
click at [635, 361] on img at bounding box center [665, 392] width 377 height 283
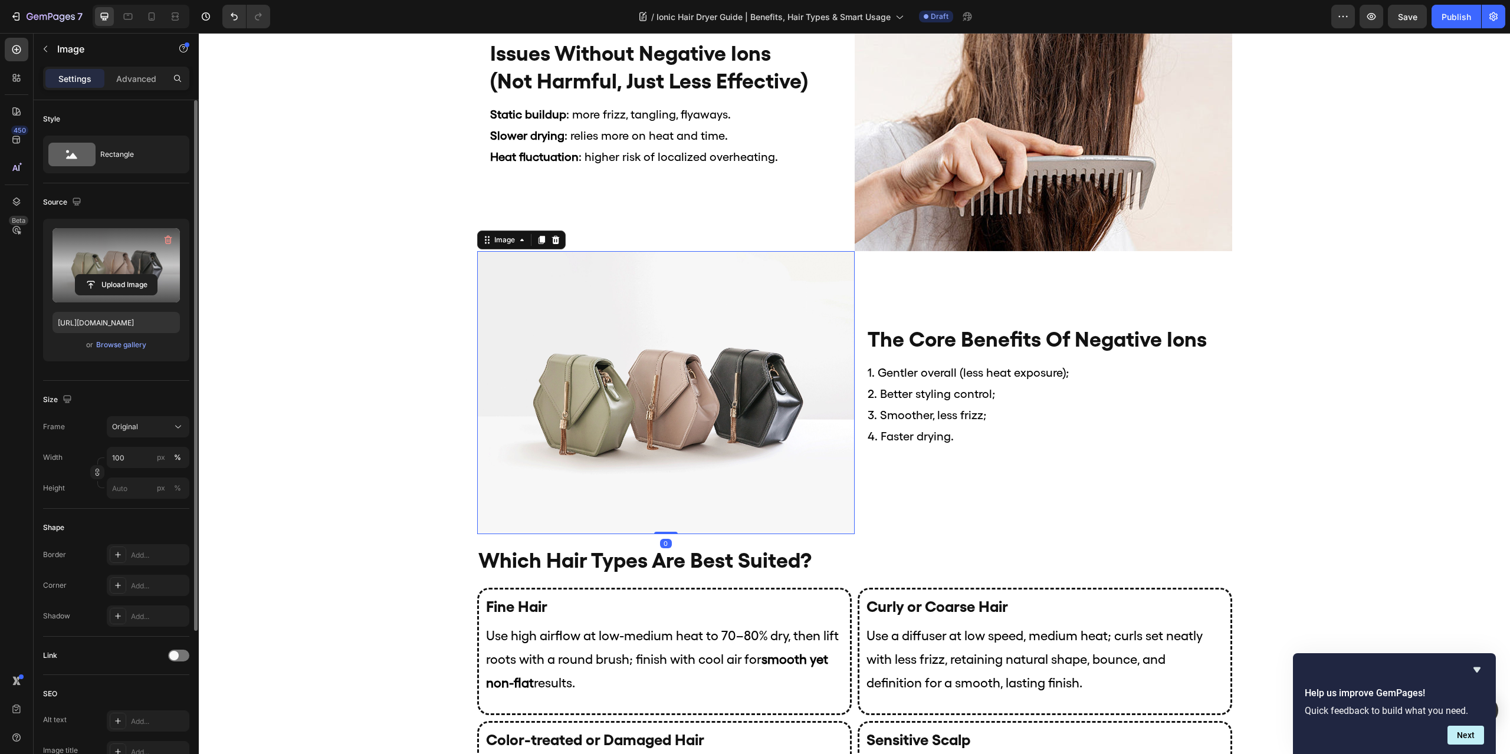
click at [142, 267] on label at bounding box center [115, 265] width 127 height 74
click at [142, 275] on input "file" at bounding box center [115, 285] width 81 height 20
type input "[URL][DOMAIN_NAME]"
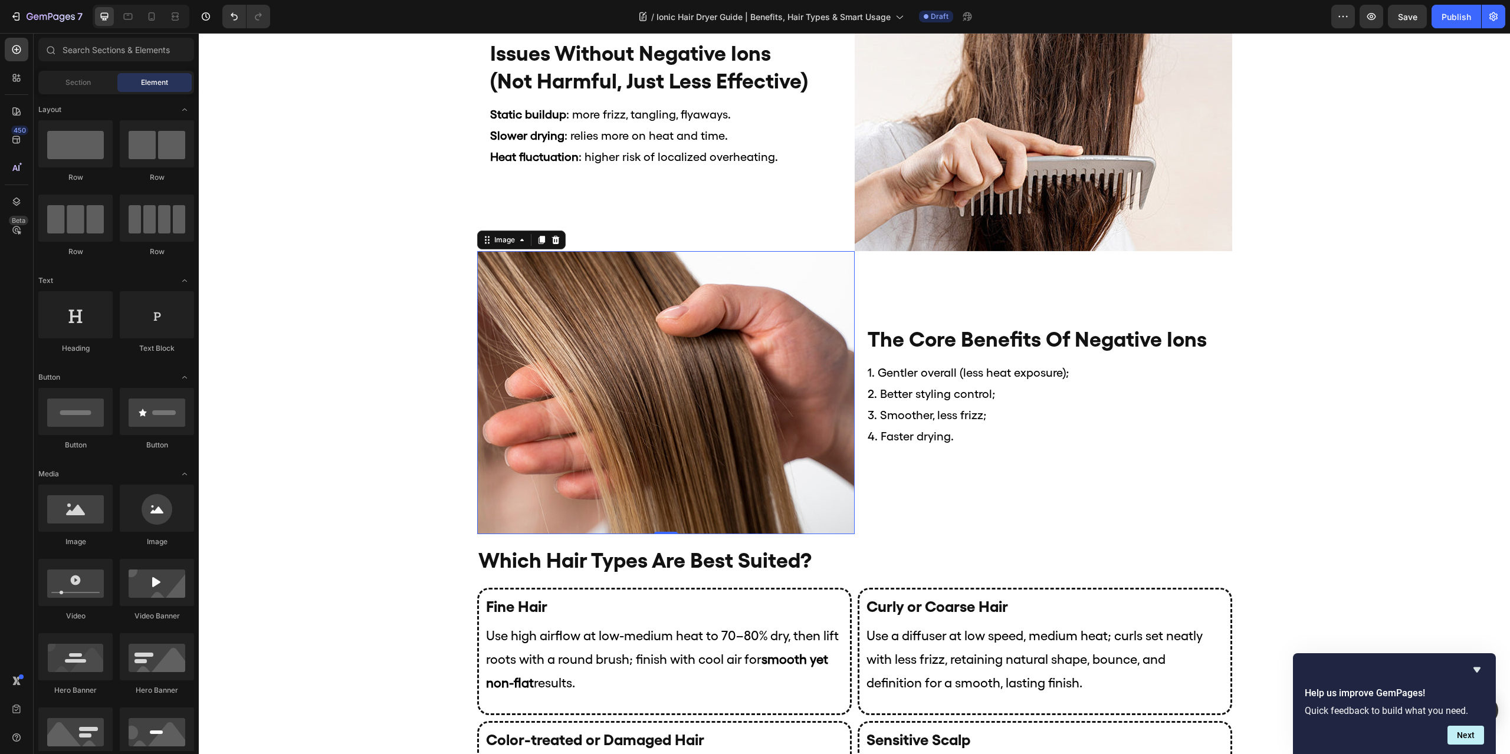
click at [1389, 284] on div "Image [PERSON_NAME] Heading [DATE] Text Block why is everyone talking about "ne…" at bounding box center [854, 573] width 1311 height 3154
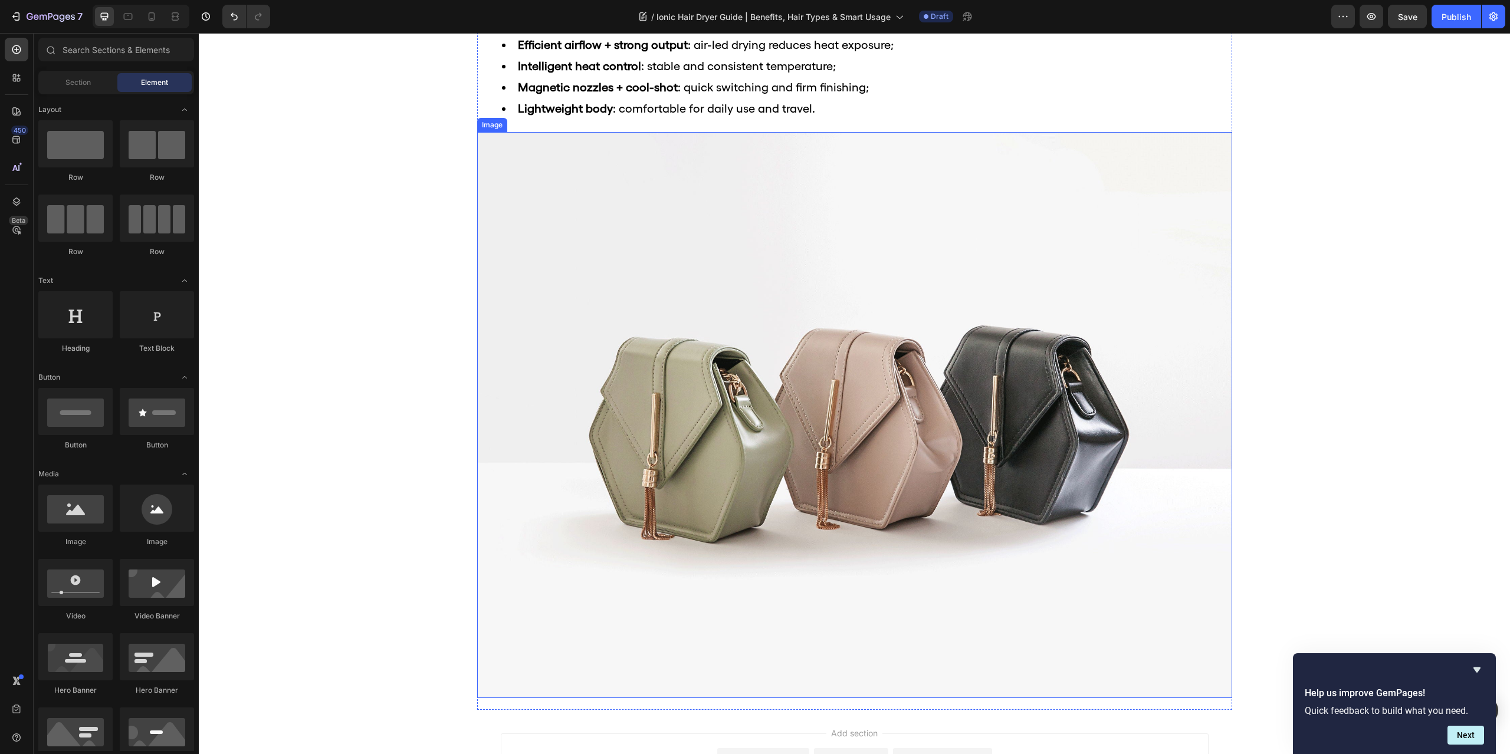
scroll to position [2509, 0]
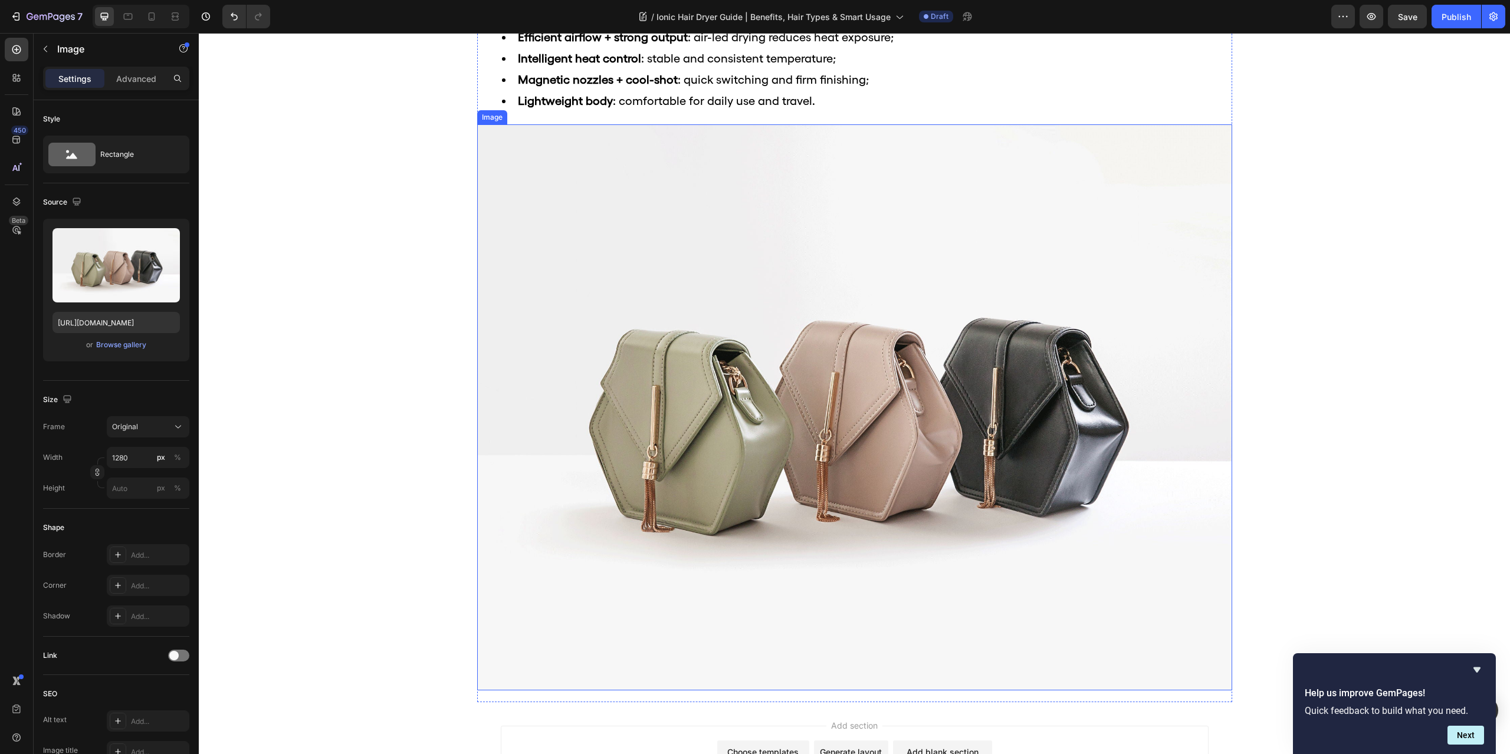
click at [888, 380] on img at bounding box center [854, 407] width 755 height 566
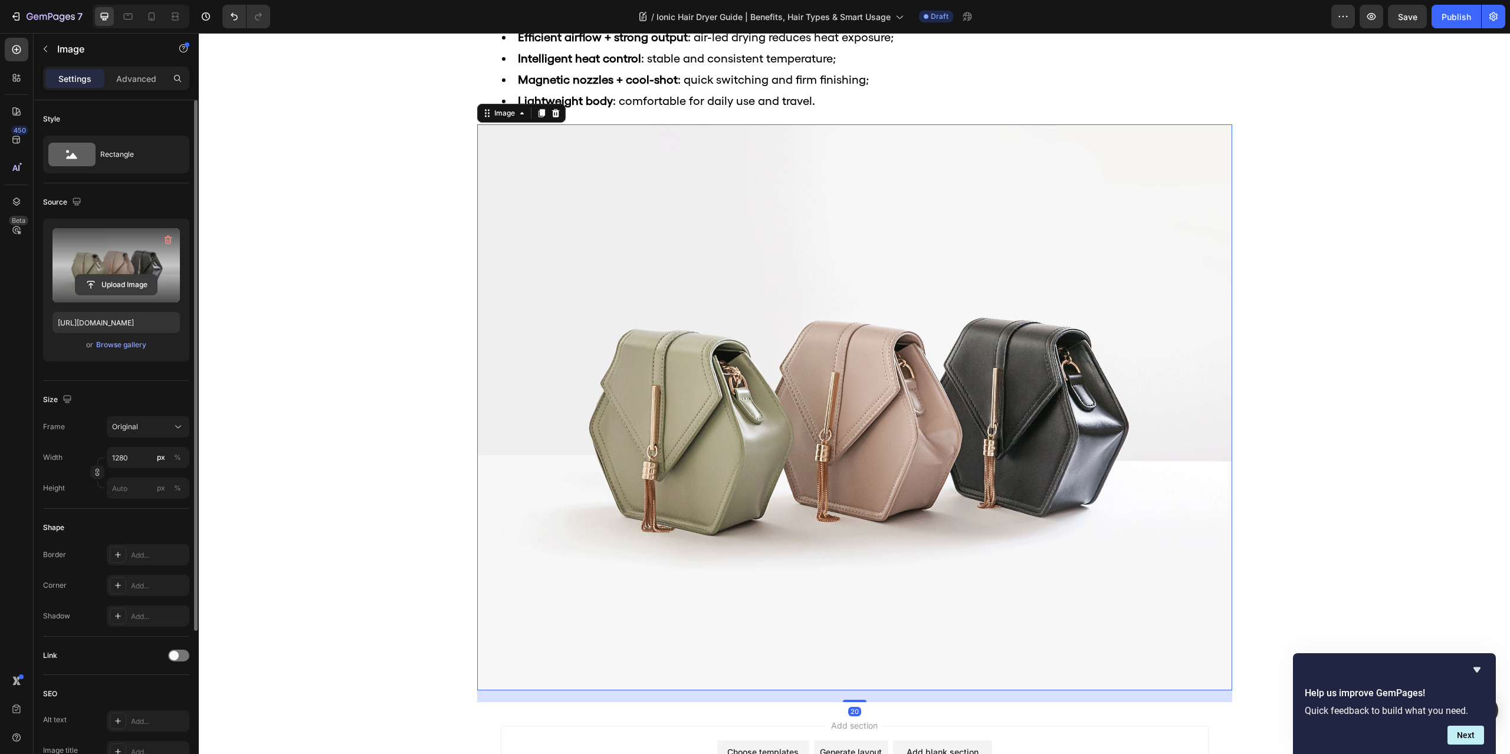
click at [126, 276] on input "file" at bounding box center [115, 285] width 81 height 20
type input "[URL][DOMAIN_NAME]"
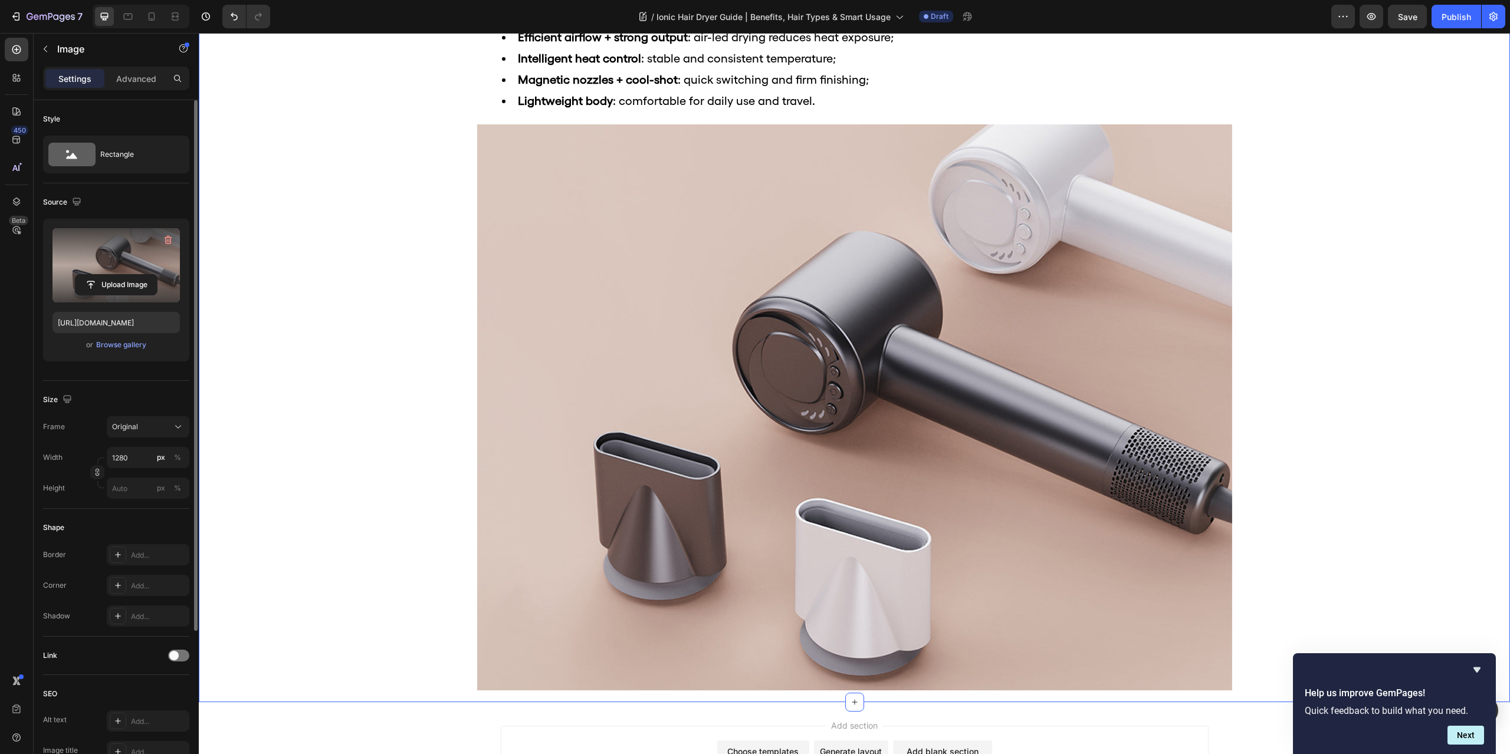
click at [1402, 274] on div "vividreamore velo essential Heading Efficient airflow + strong output : air-led…" at bounding box center [854, 342] width 1311 height 719
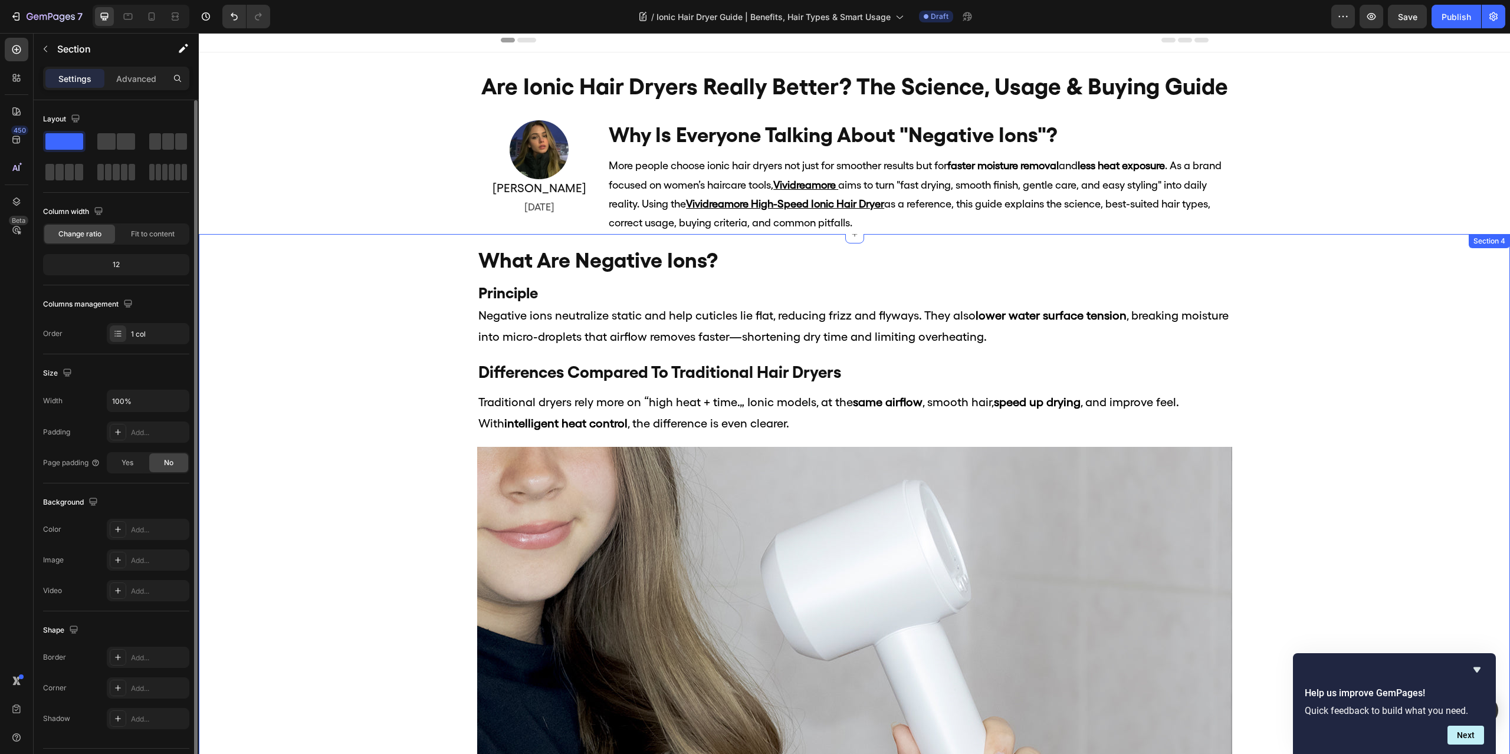
scroll to position [0, 0]
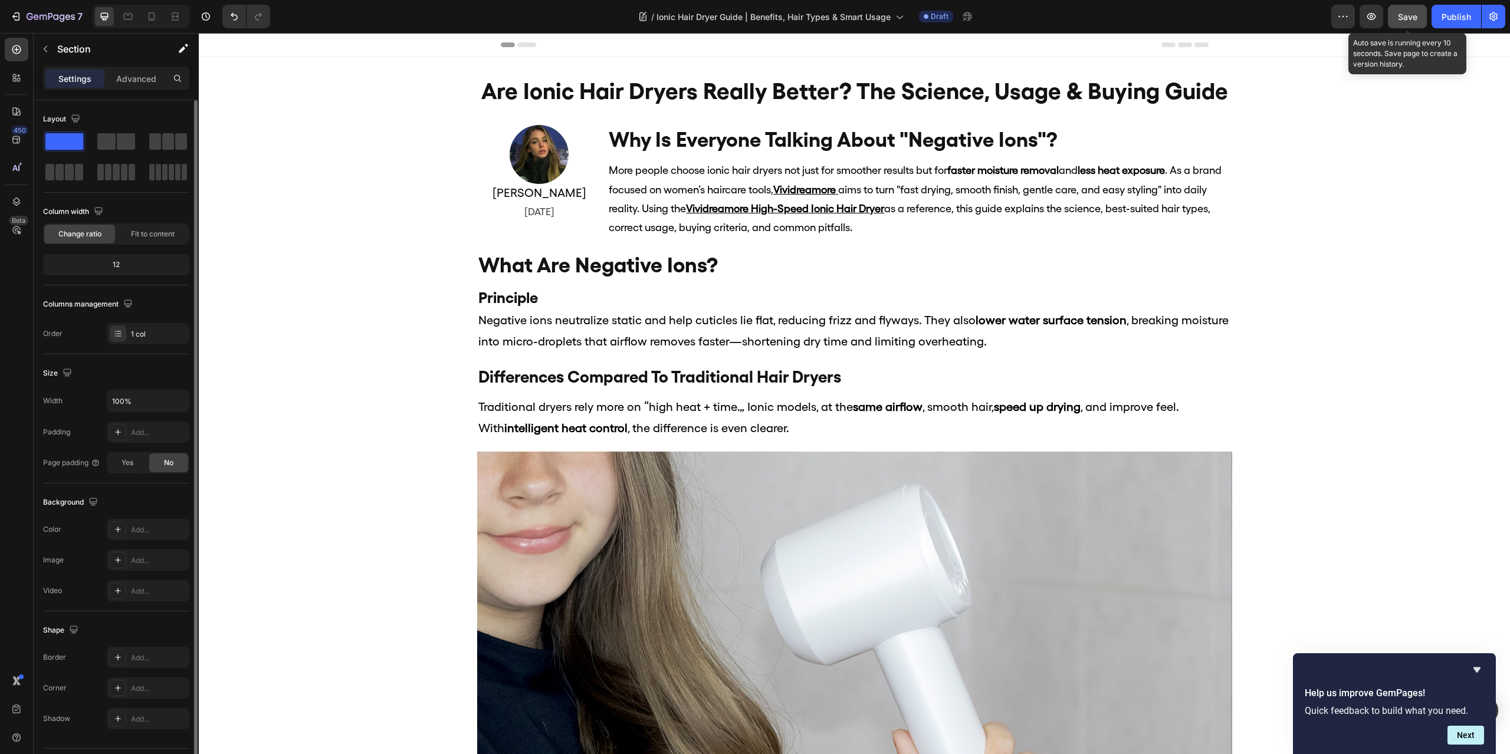
click at [1414, 15] on span "Save" at bounding box center [1407, 17] width 19 height 10
click at [152, 21] on icon at bounding box center [152, 17] width 12 height 12
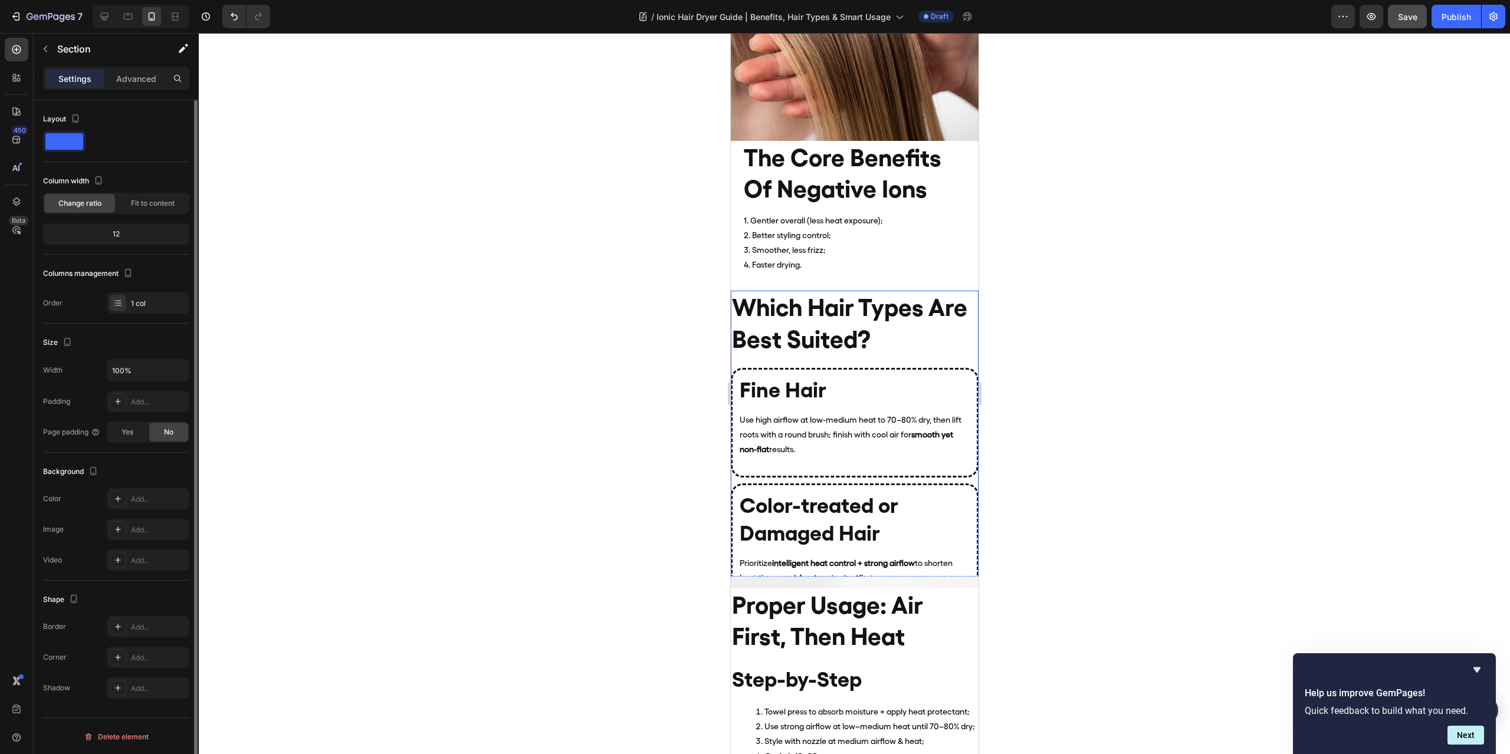
scroll to position [2005, 0]
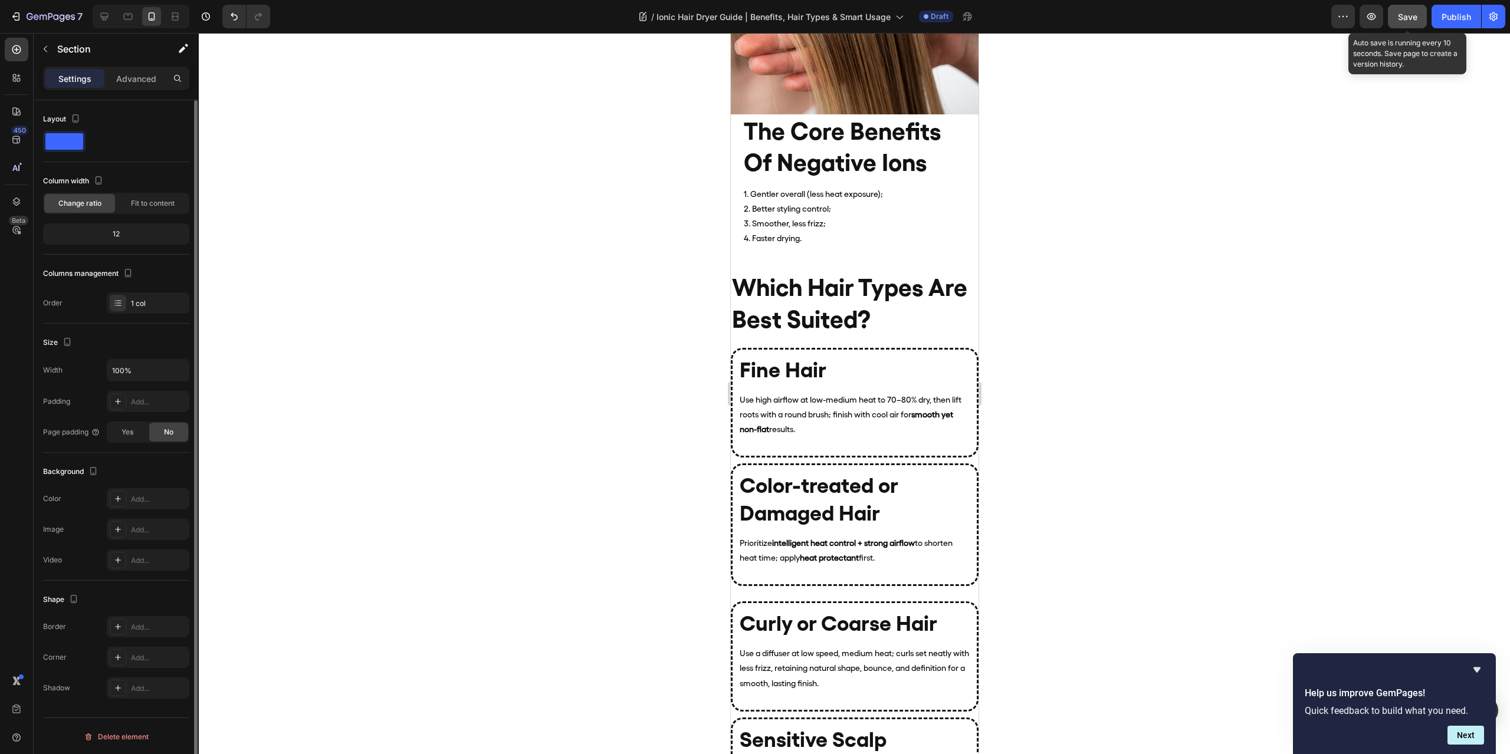
click at [1408, 8] on button "Save" at bounding box center [1407, 17] width 39 height 24
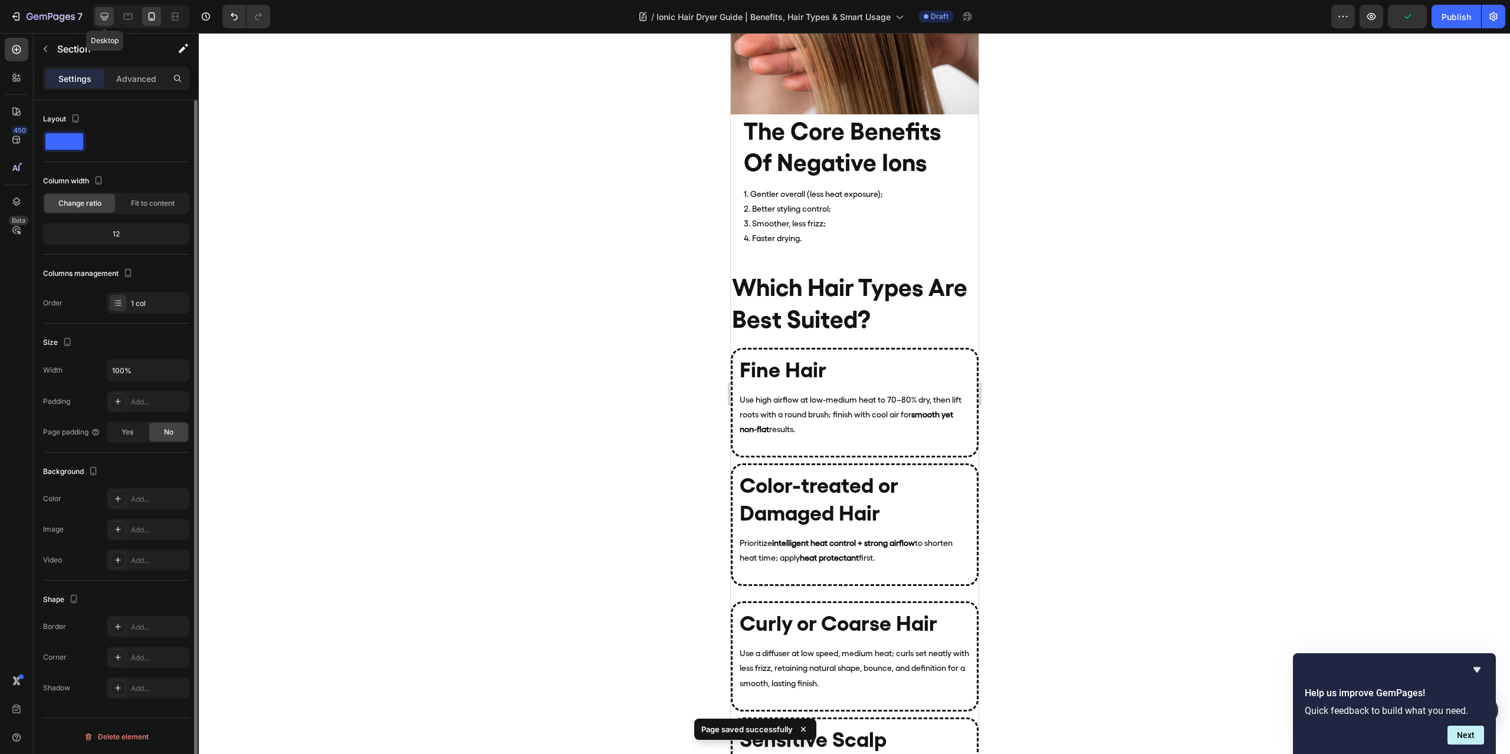
click at [107, 18] on icon at bounding box center [105, 17] width 8 height 8
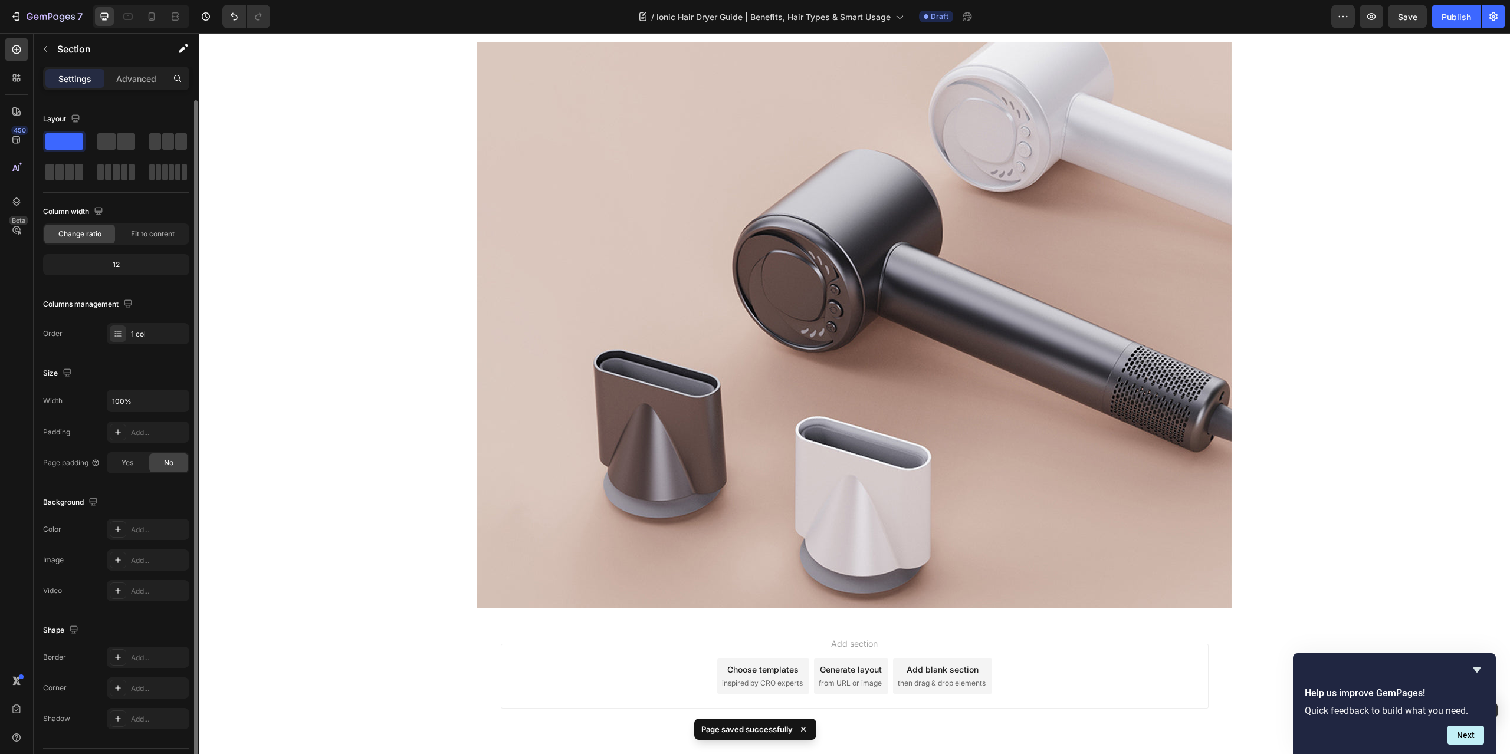
scroll to position [3454, 0]
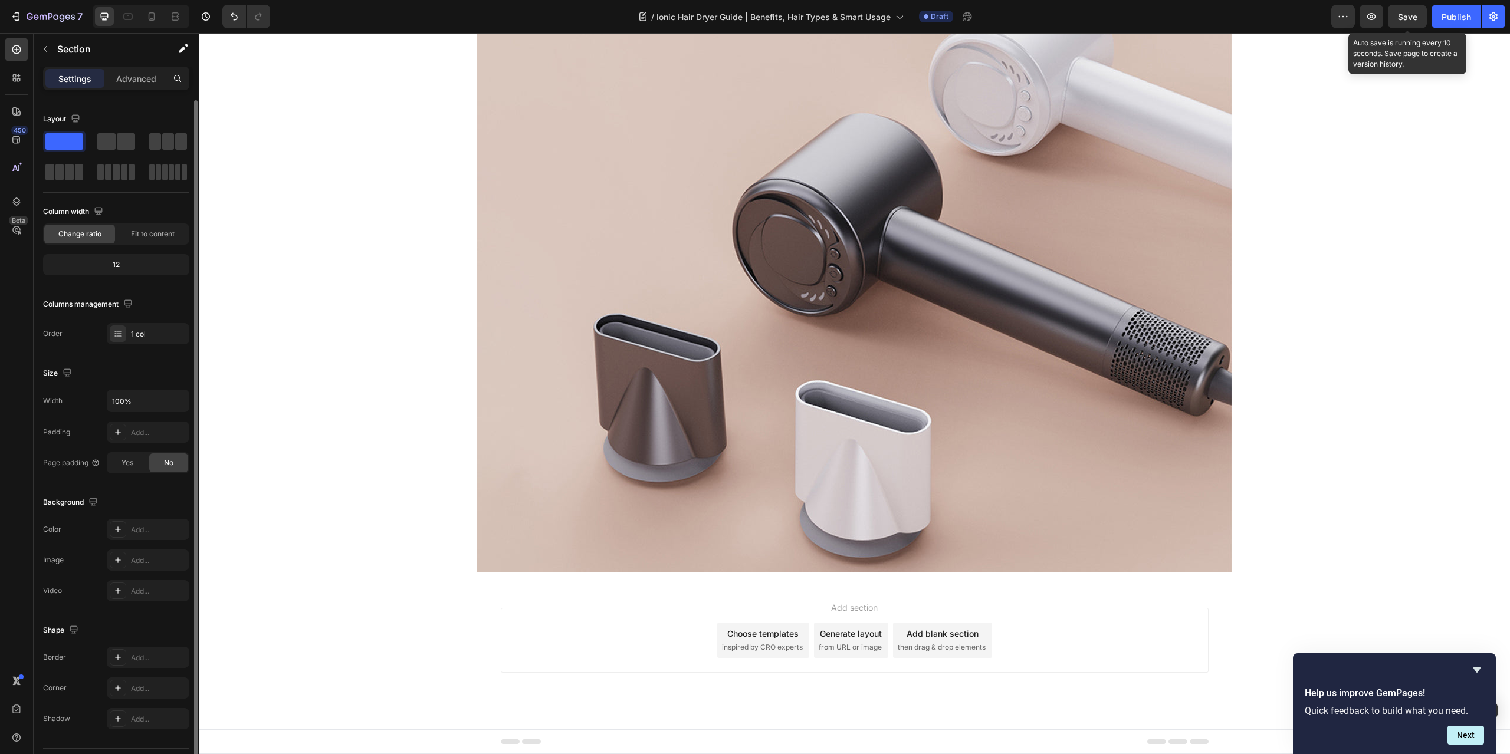
click at [1411, 14] on span "Save" at bounding box center [1407, 17] width 19 height 10
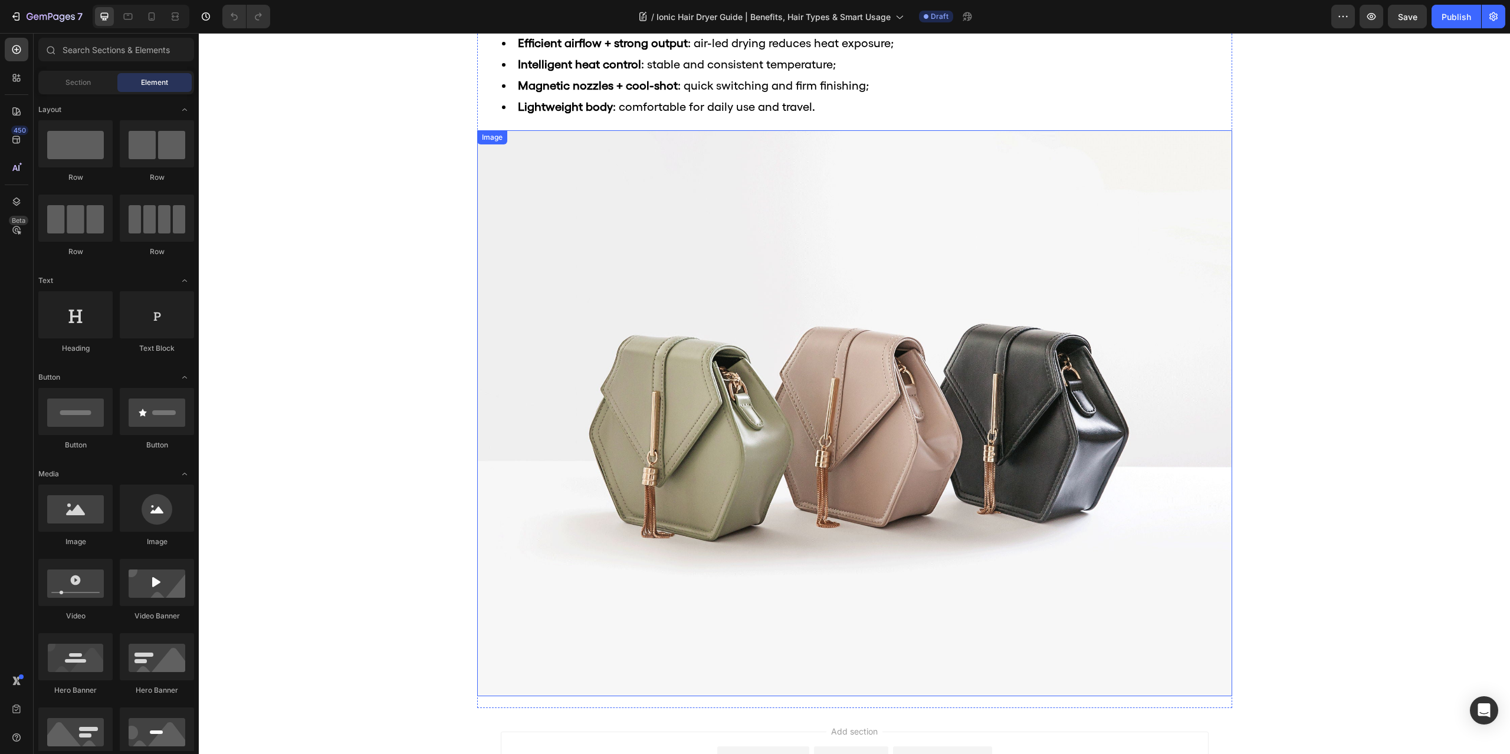
scroll to position [2957, 0]
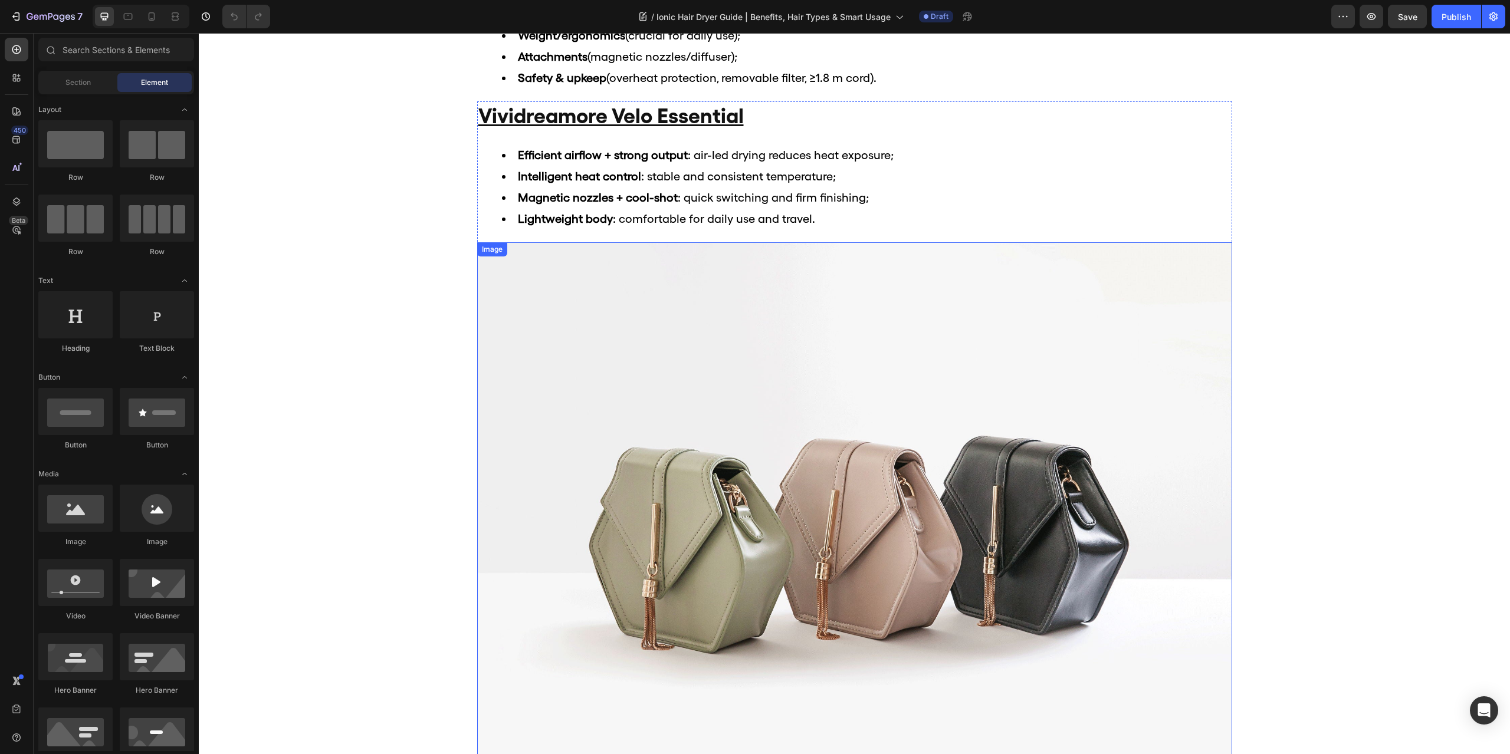
click at [1004, 406] on img at bounding box center [854, 525] width 755 height 566
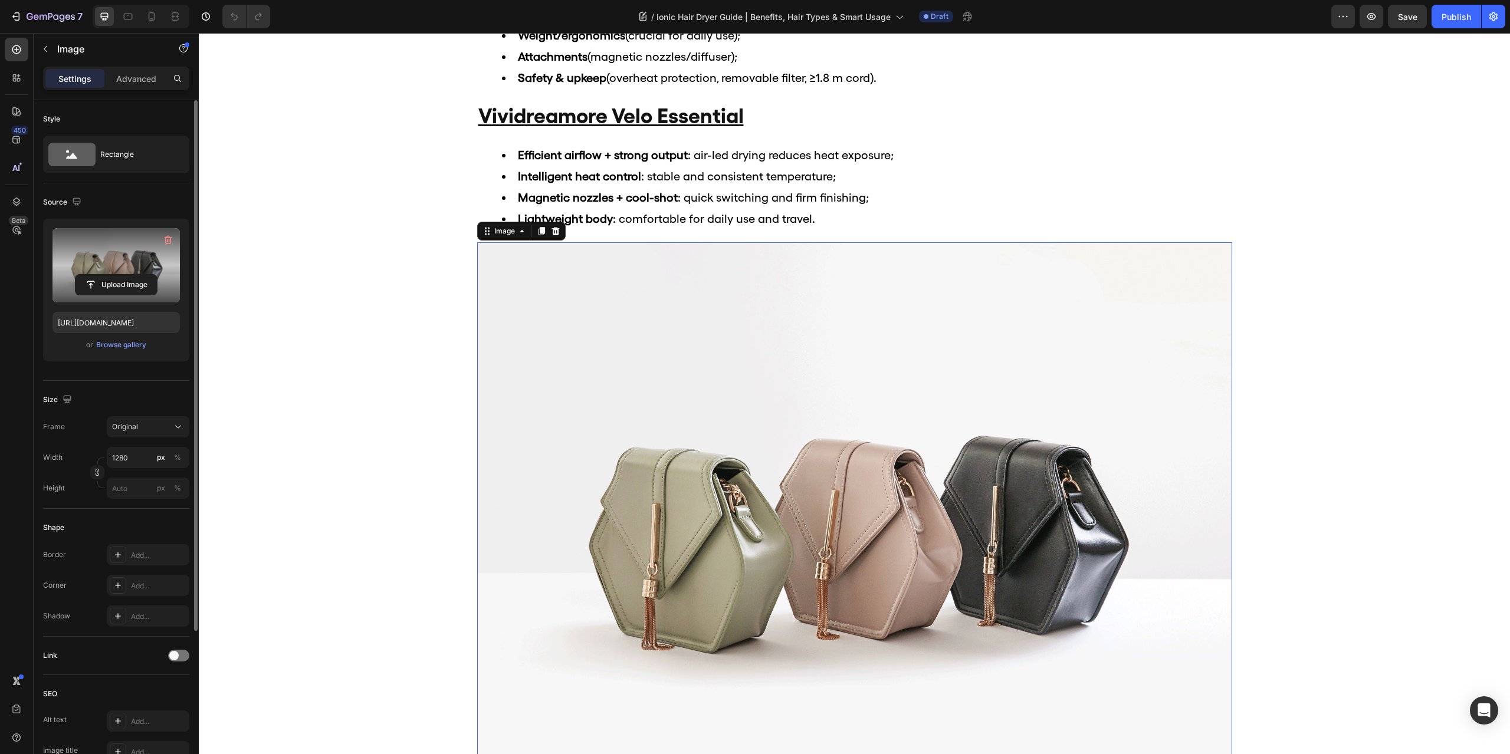
click at [135, 272] on label at bounding box center [115, 265] width 127 height 74
click at [135, 275] on input "file" at bounding box center [115, 285] width 81 height 20
click at [130, 347] on div "Browse gallery" at bounding box center [121, 345] width 50 height 11
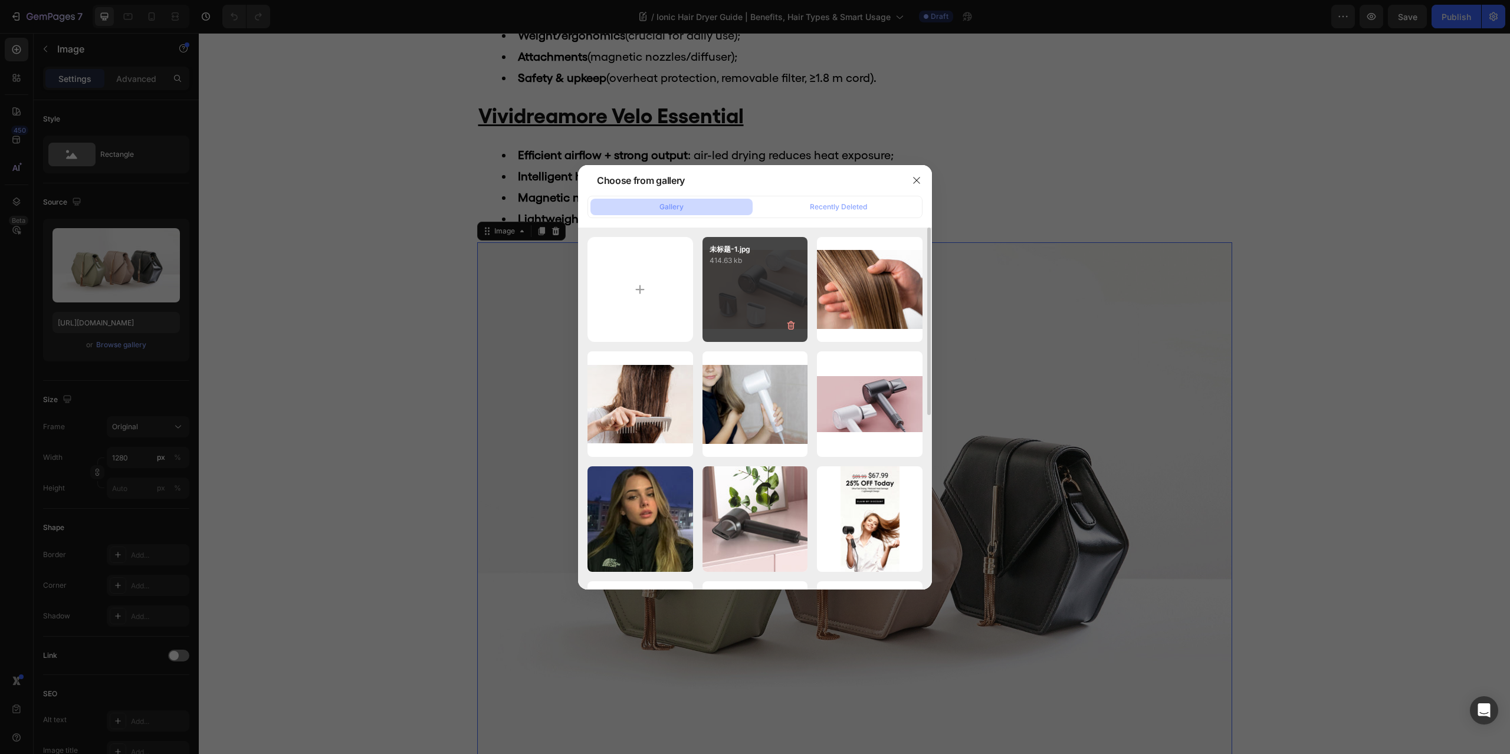
click at [739, 281] on div "未标题-1.jpg 414.63 kb" at bounding box center [755, 290] width 106 height 106
type input "[URL][DOMAIN_NAME]"
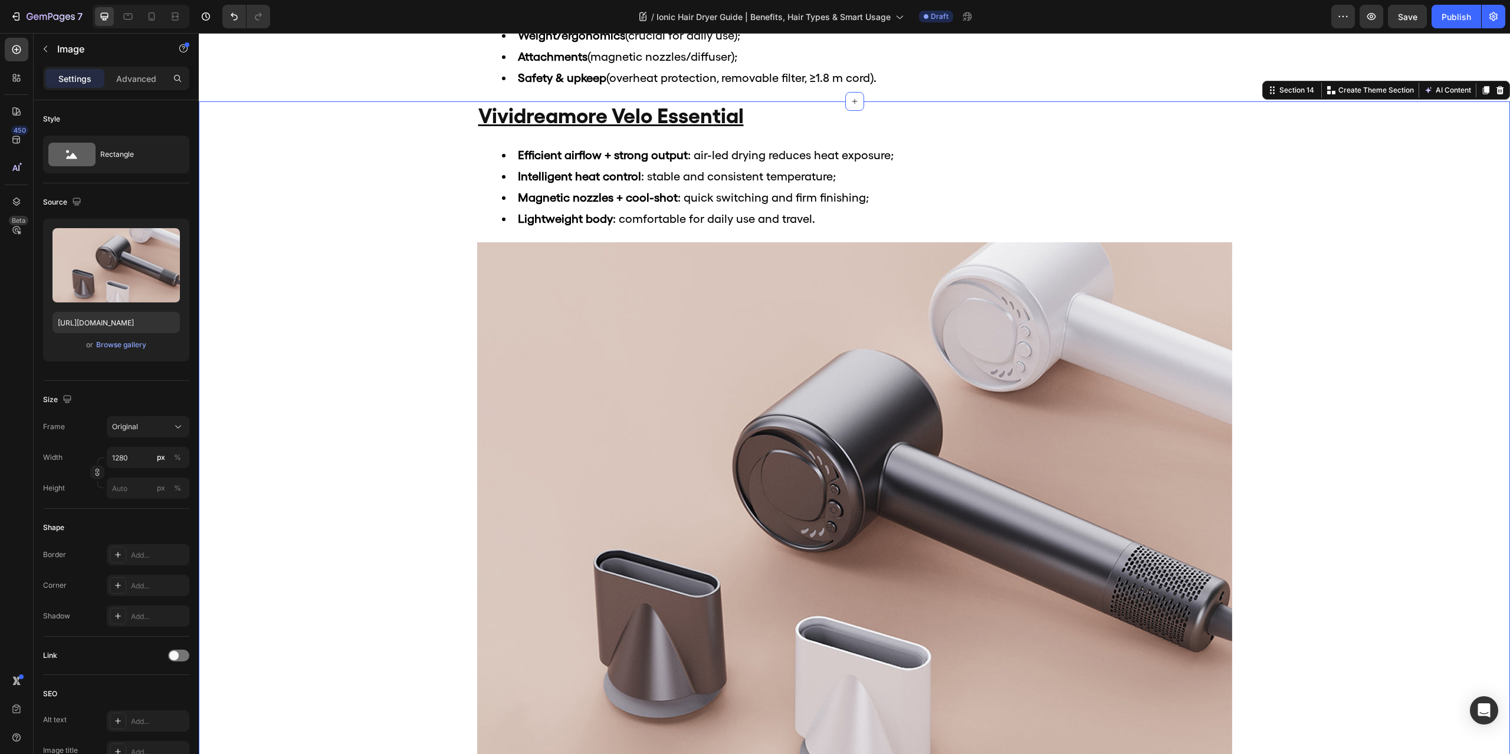
click at [1366, 248] on div "vividreamore velo essential Heading Efficient airflow + strong output : air-led…" at bounding box center [854, 460] width 1311 height 719
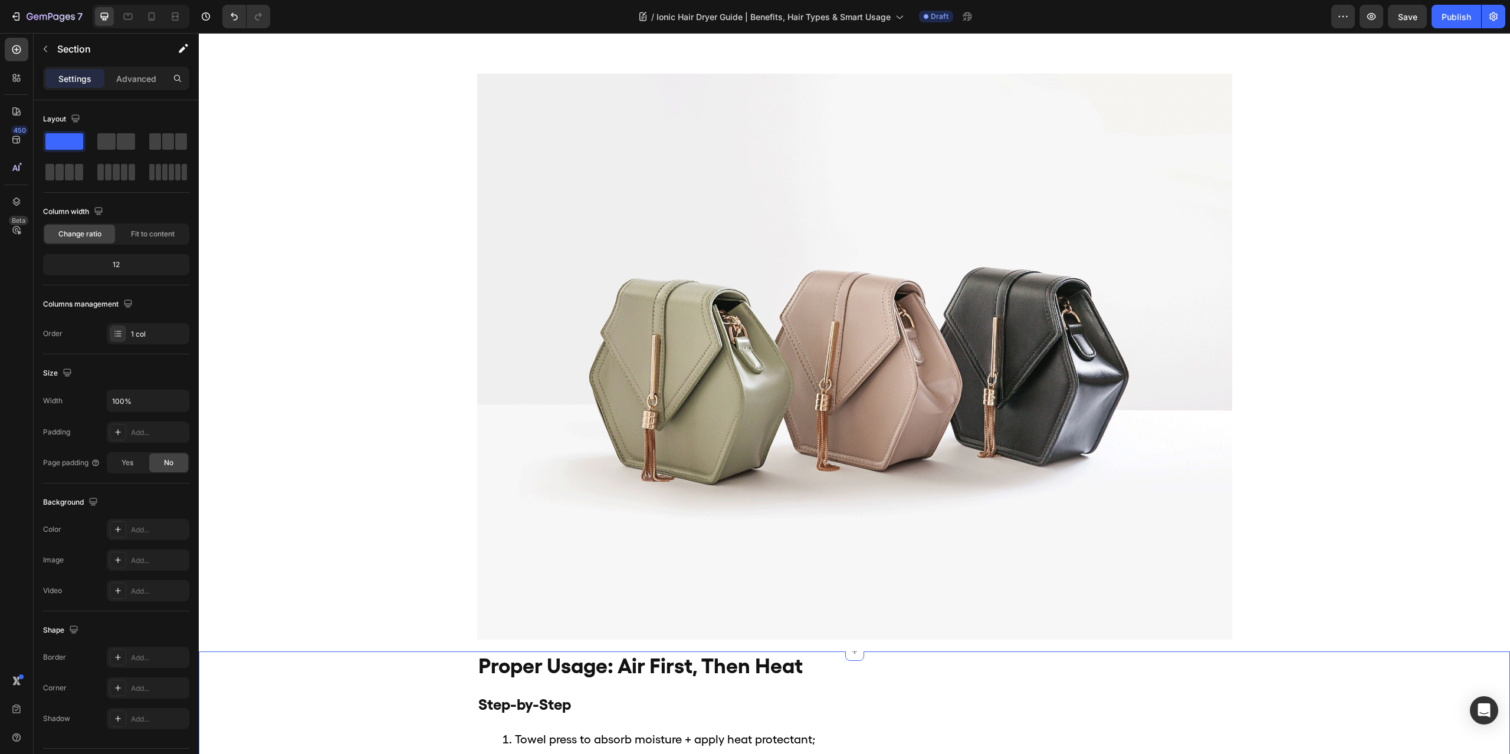
scroll to position [1887, 0]
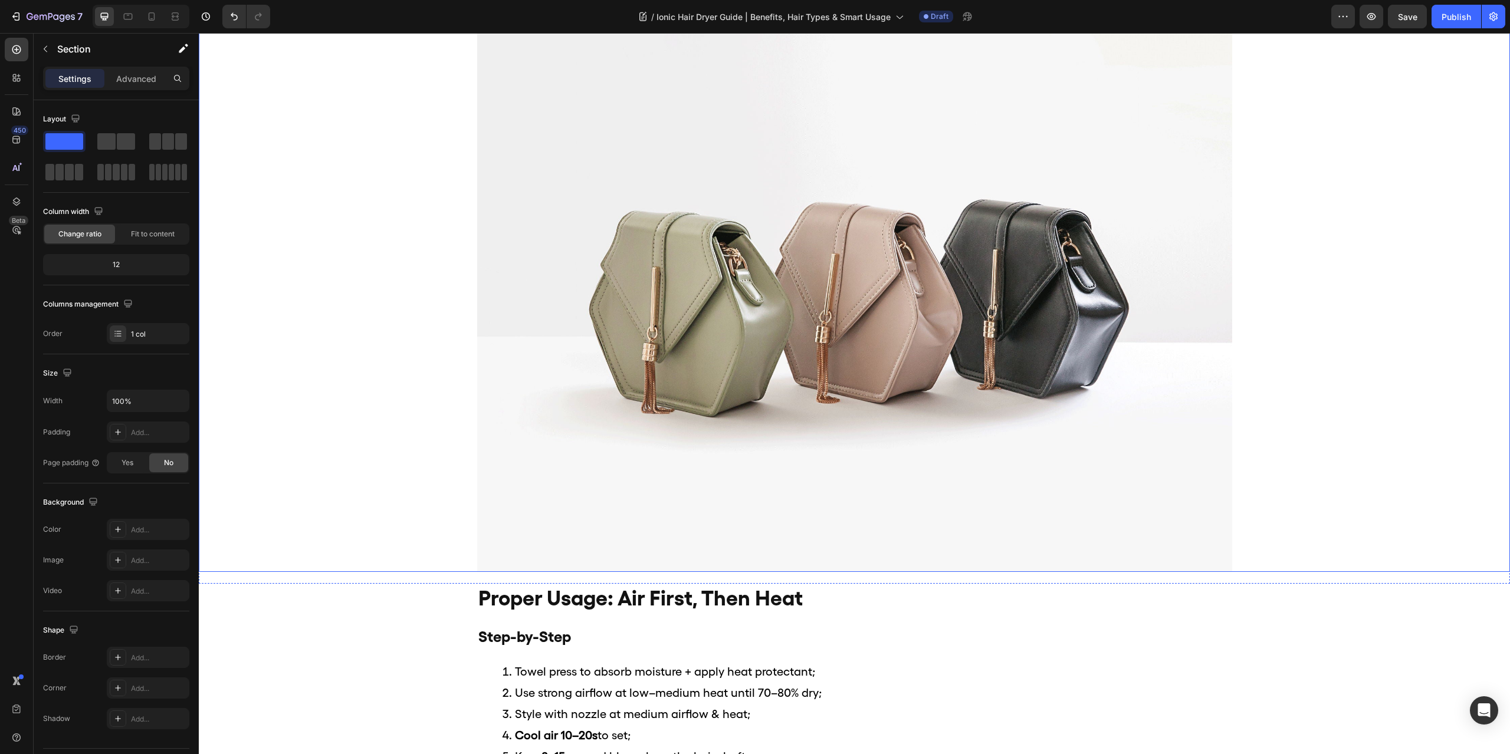
click at [794, 354] on img at bounding box center [854, 289] width 755 height 566
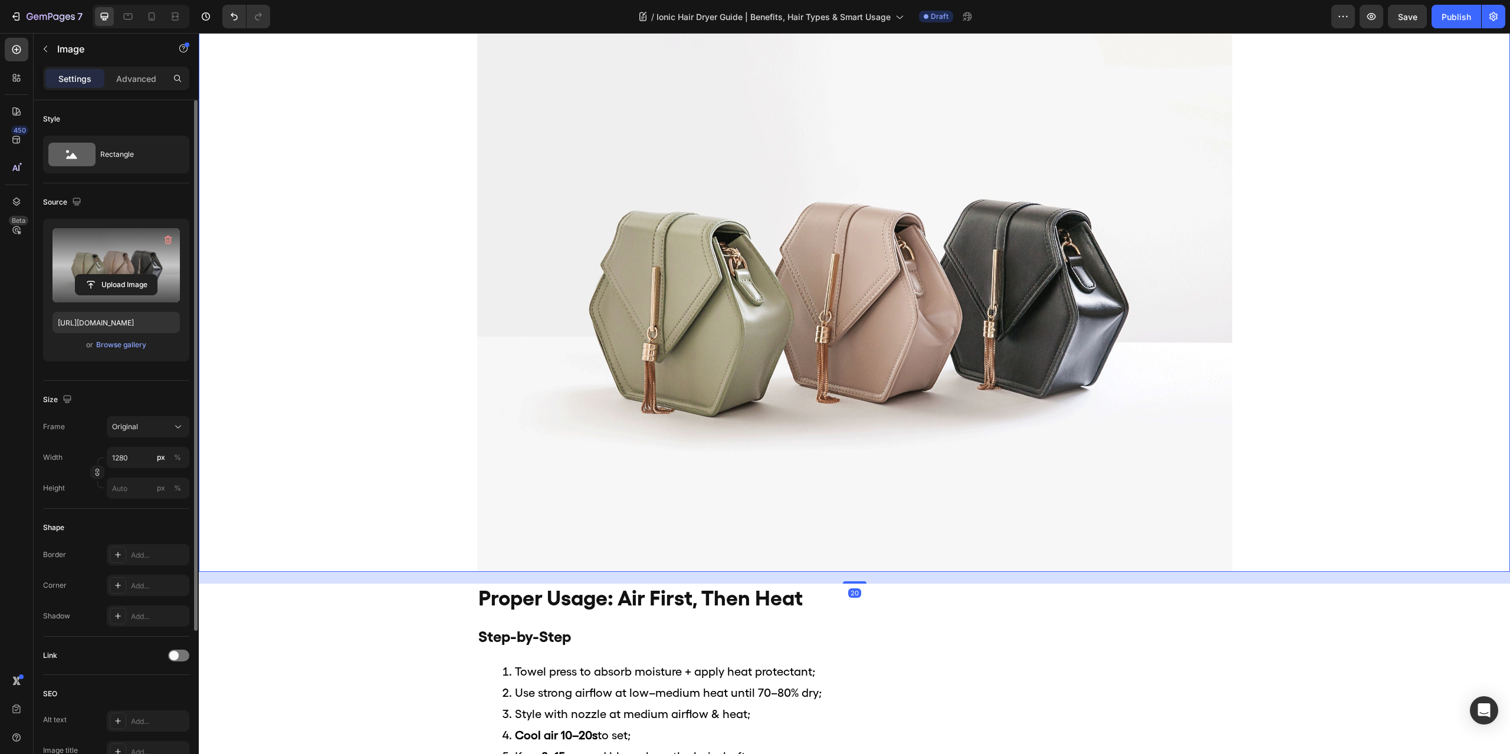
click at [118, 274] on label at bounding box center [115, 265] width 127 height 74
click at [118, 275] on input "file" at bounding box center [115, 285] width 81 height 20
type input "https://cdn.shopify.com/s/files/1/0634/6814/2701/files/gempages_571072593424024…"
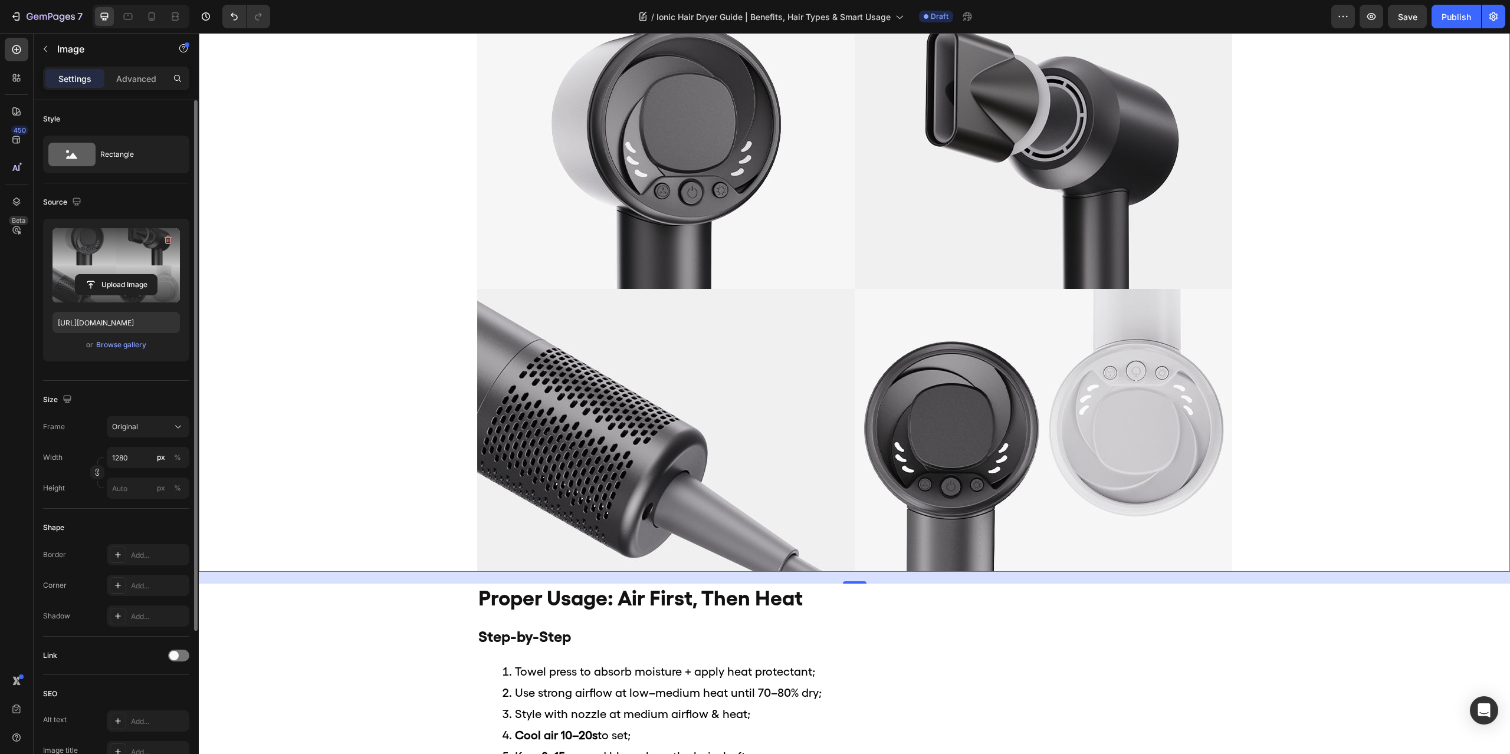
click at [1377, 230] on div at bounding box center [854, 289] width 1311 height 566
click at [1388, 84] on div at bounding box center [854, 289] width 1311 height 566
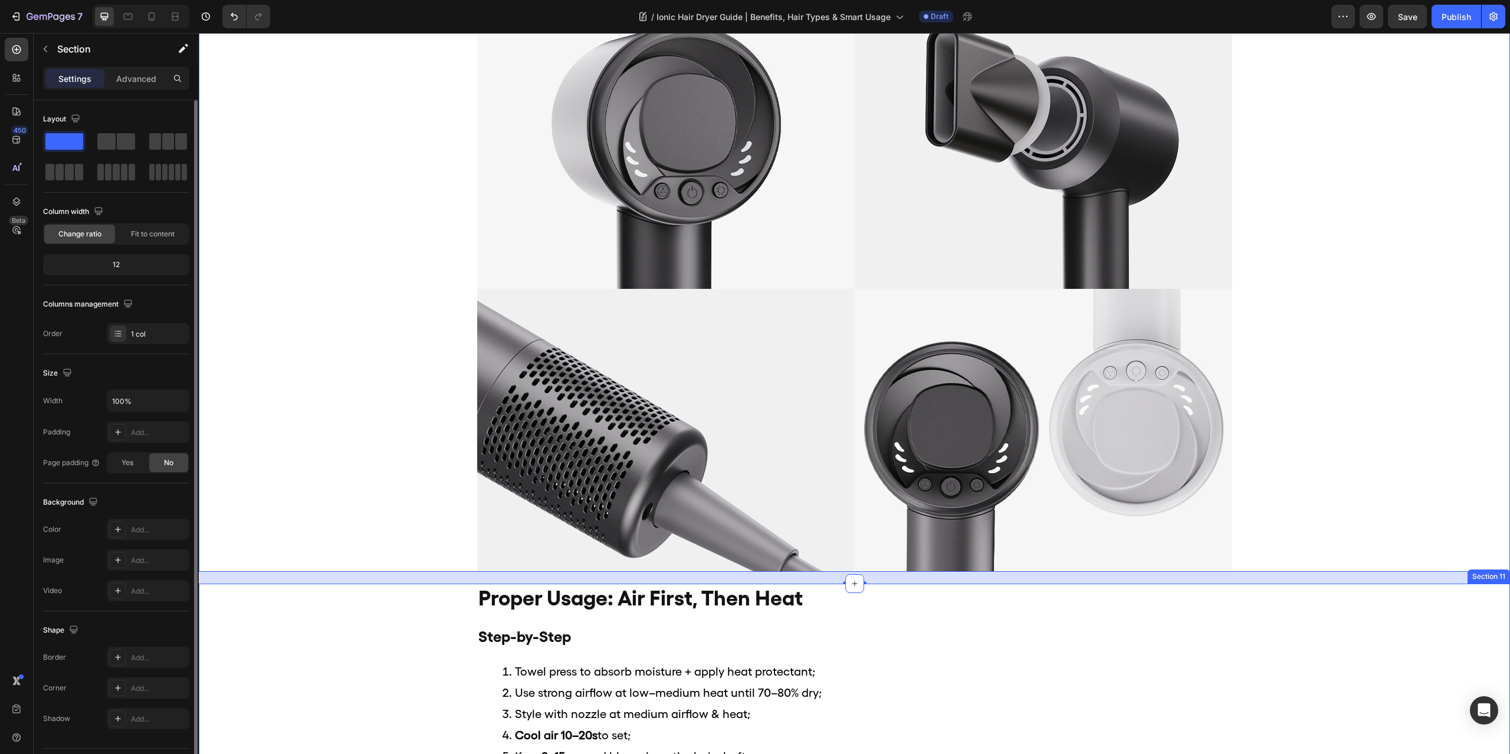
click at [1372, 600] on div "proper usage: air first, then heat Heading Step-by-Step Heading Towel press to …" at bounding box center [854, 698] width 1311 height 229
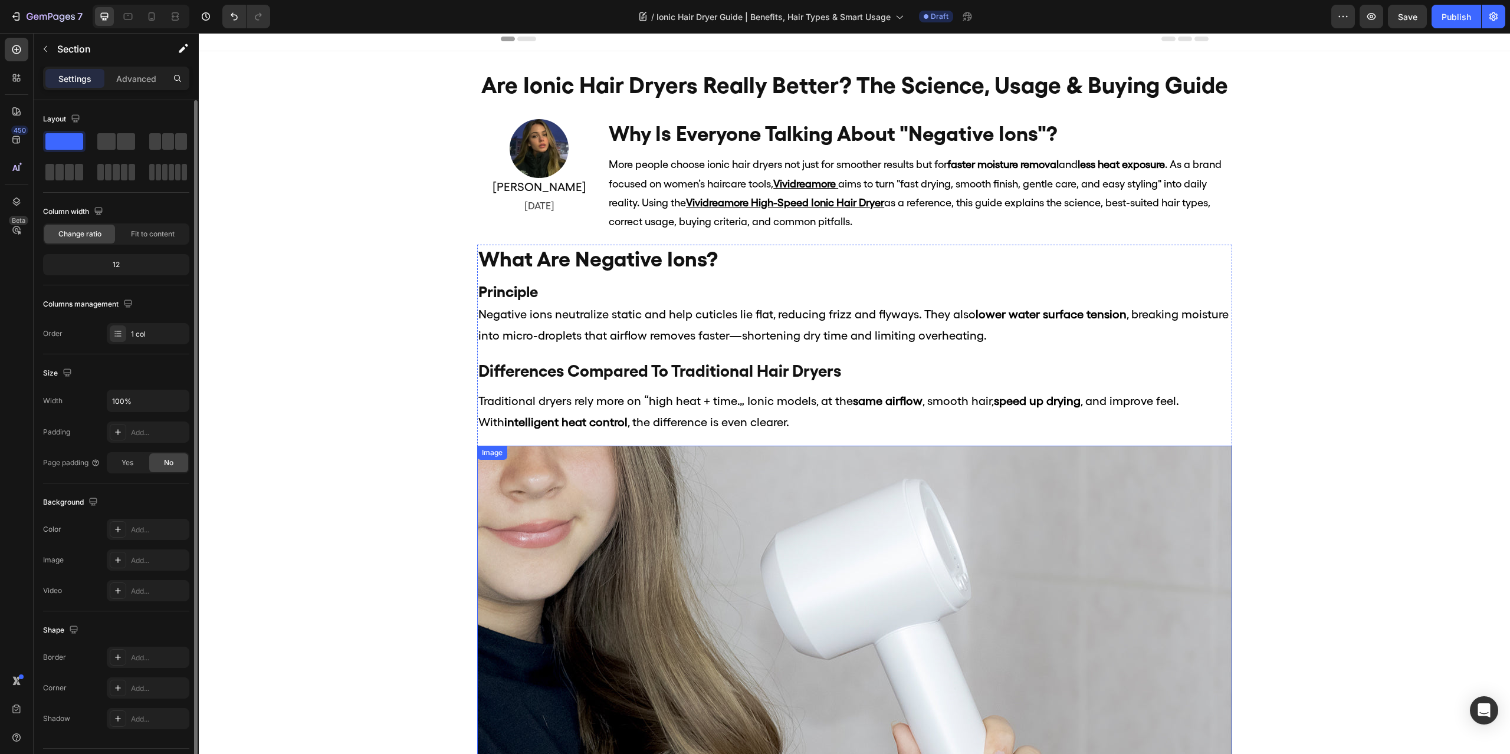
scroll to position [0, 0]
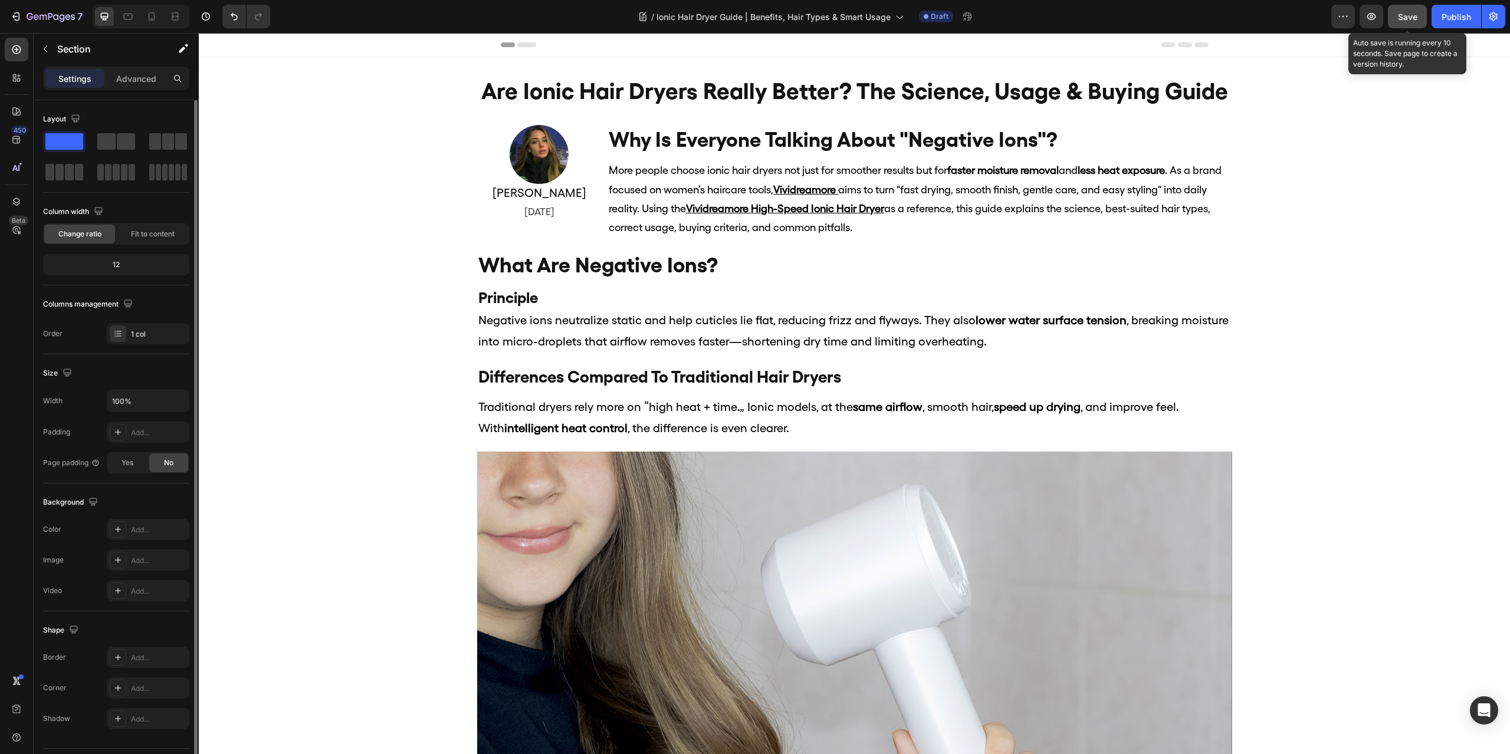
click at [1409, 15] on span "Save" at bounding box center [1407, 17] width 19 height 10
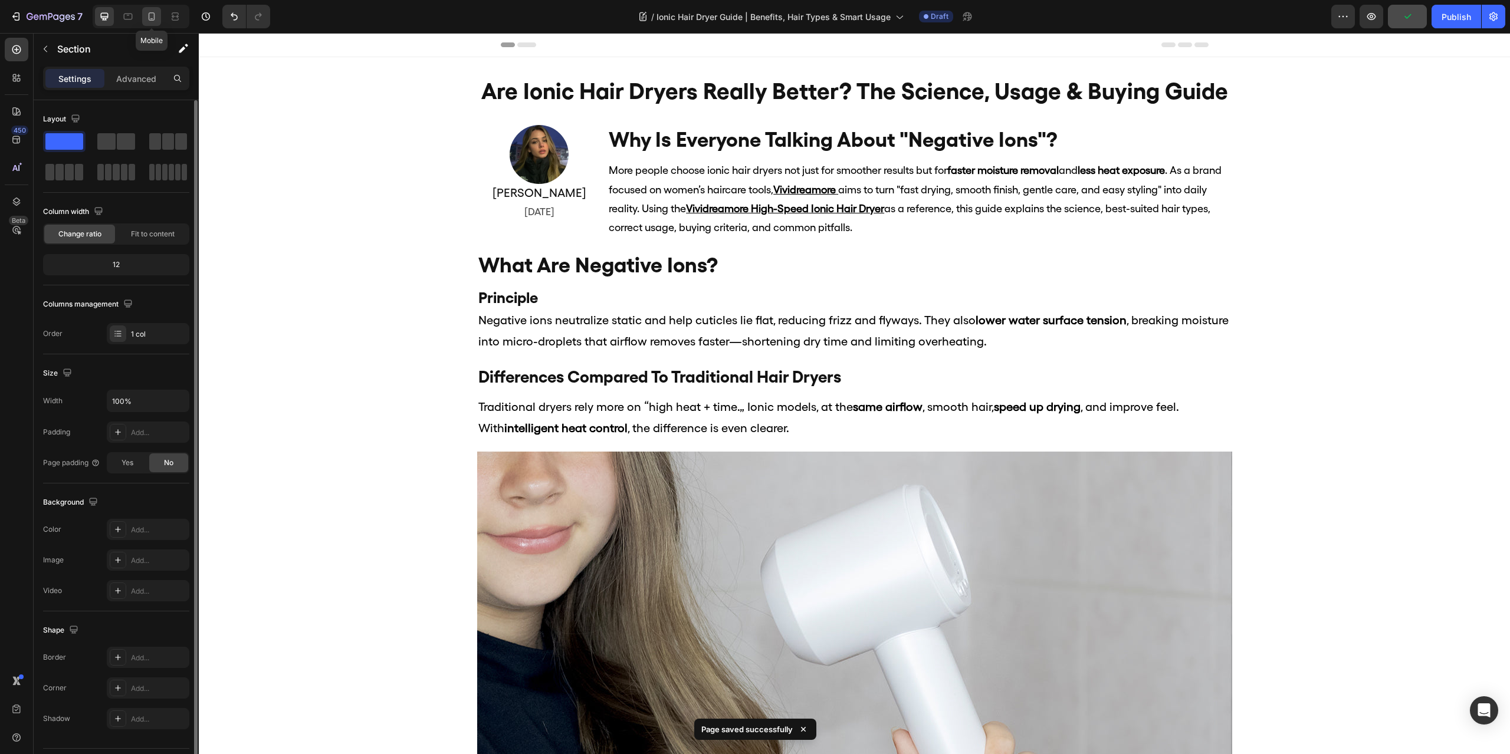
click at [156, 15] on icon at bounding box center [152, 17] width 12 height 12
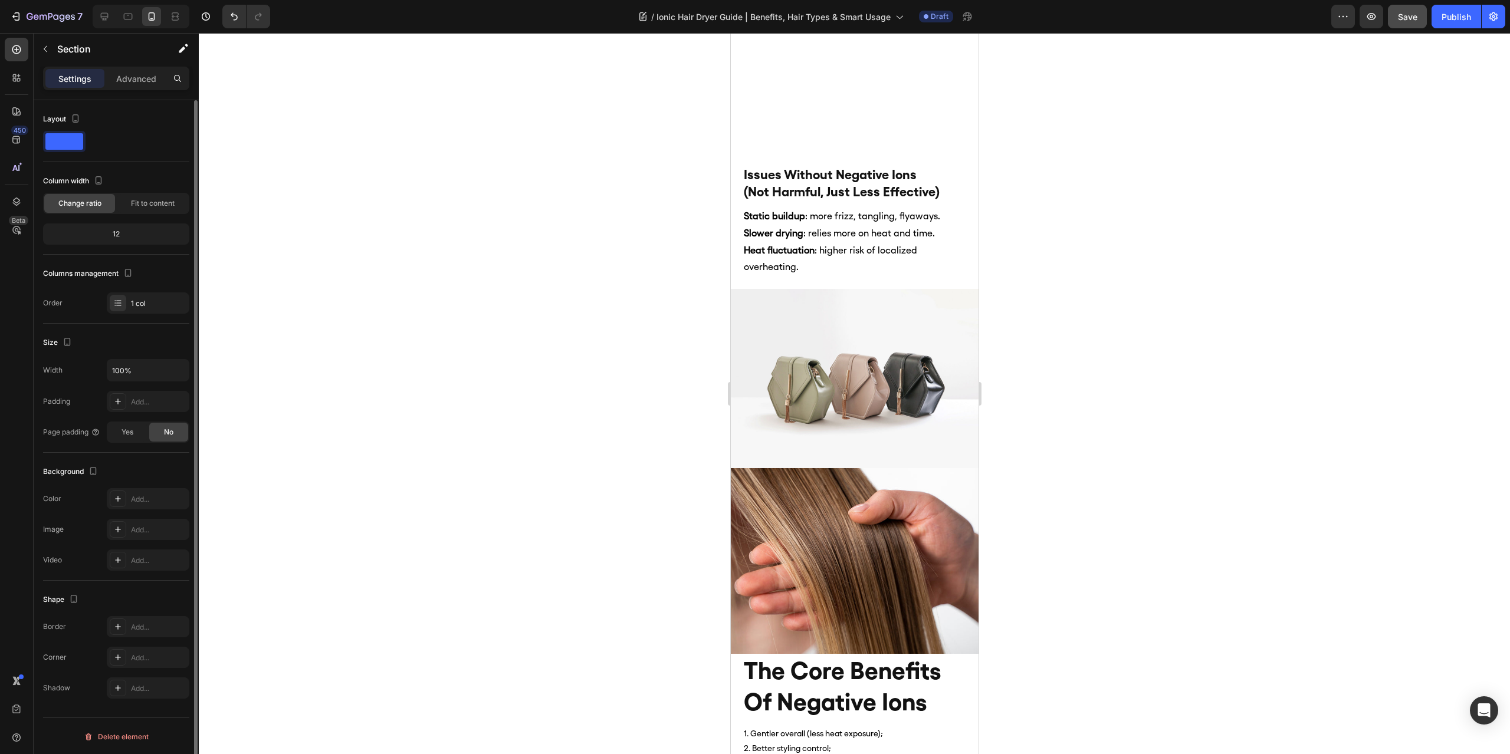
scroll to position [1297, 0]
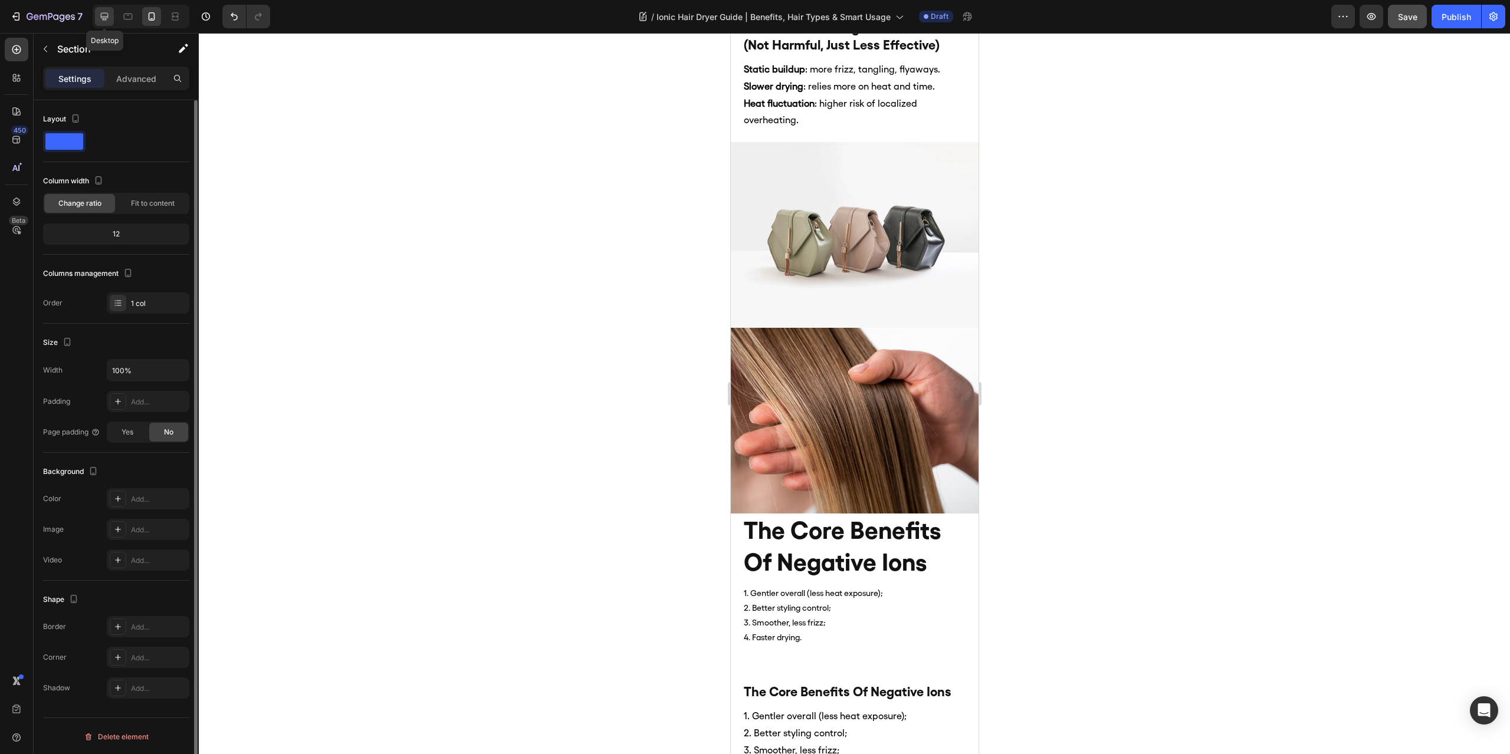
click at [105, 15] on icon at bounding box center [104, 17] width 12 height 12
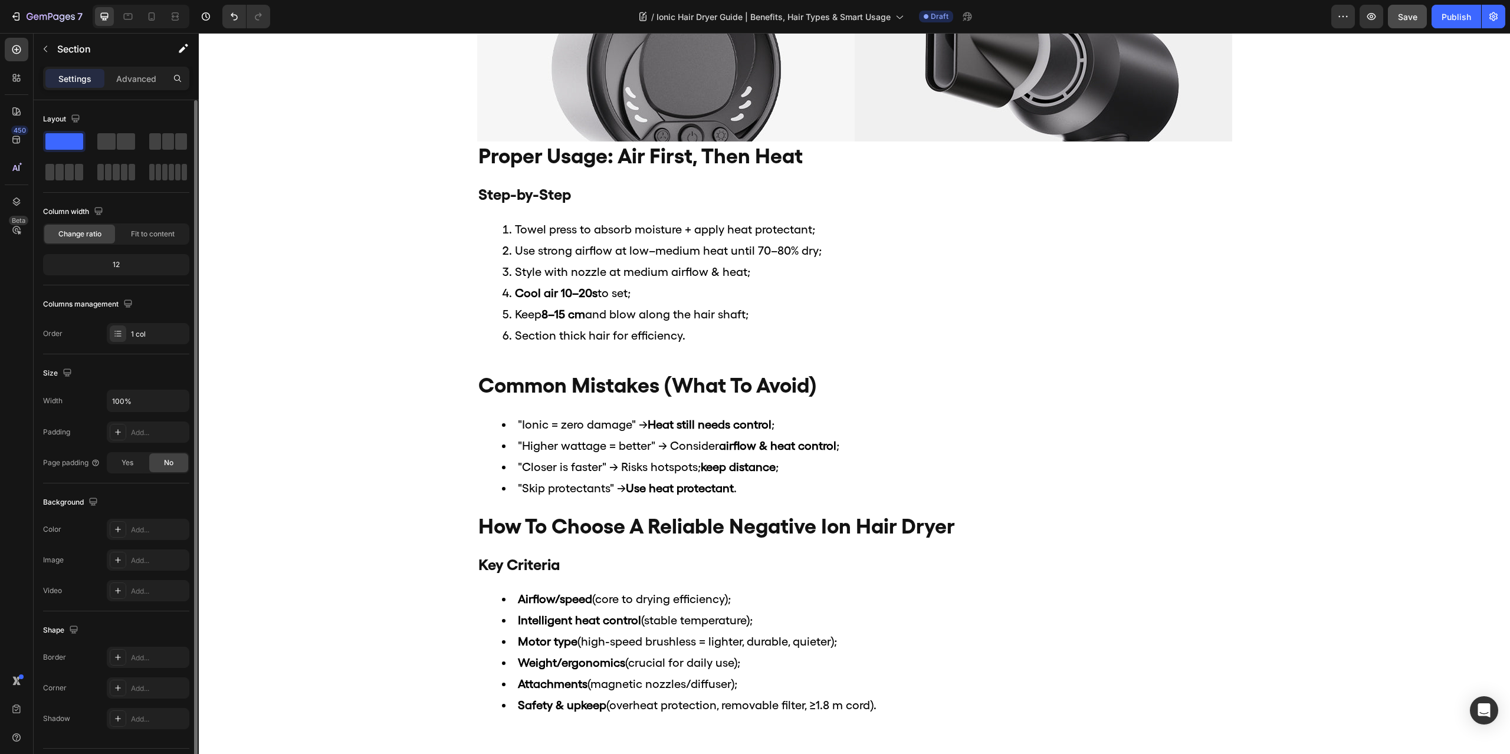
click at [1341, 132] on div at bounding box center [854, 234] width 1311 height 566
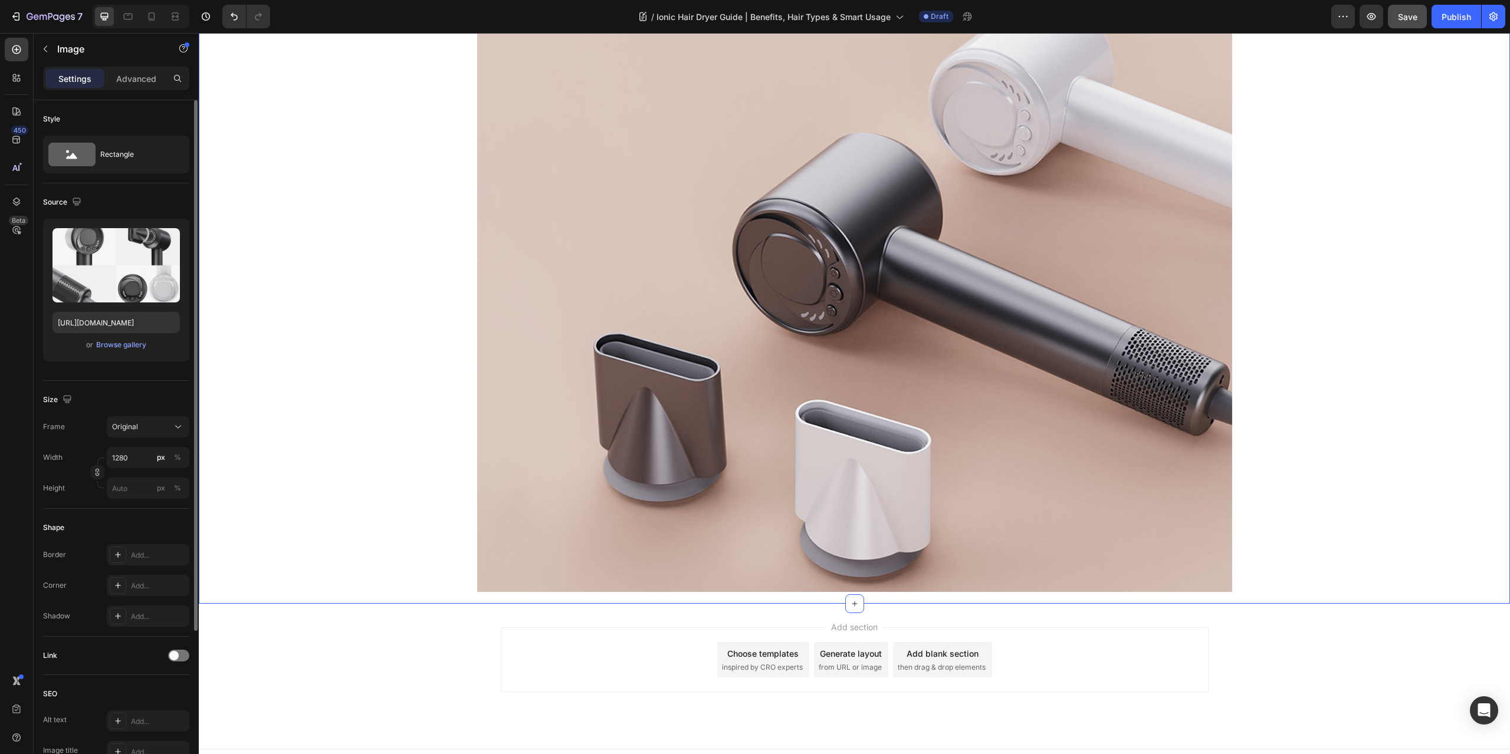
scroll to position [3198, 0]
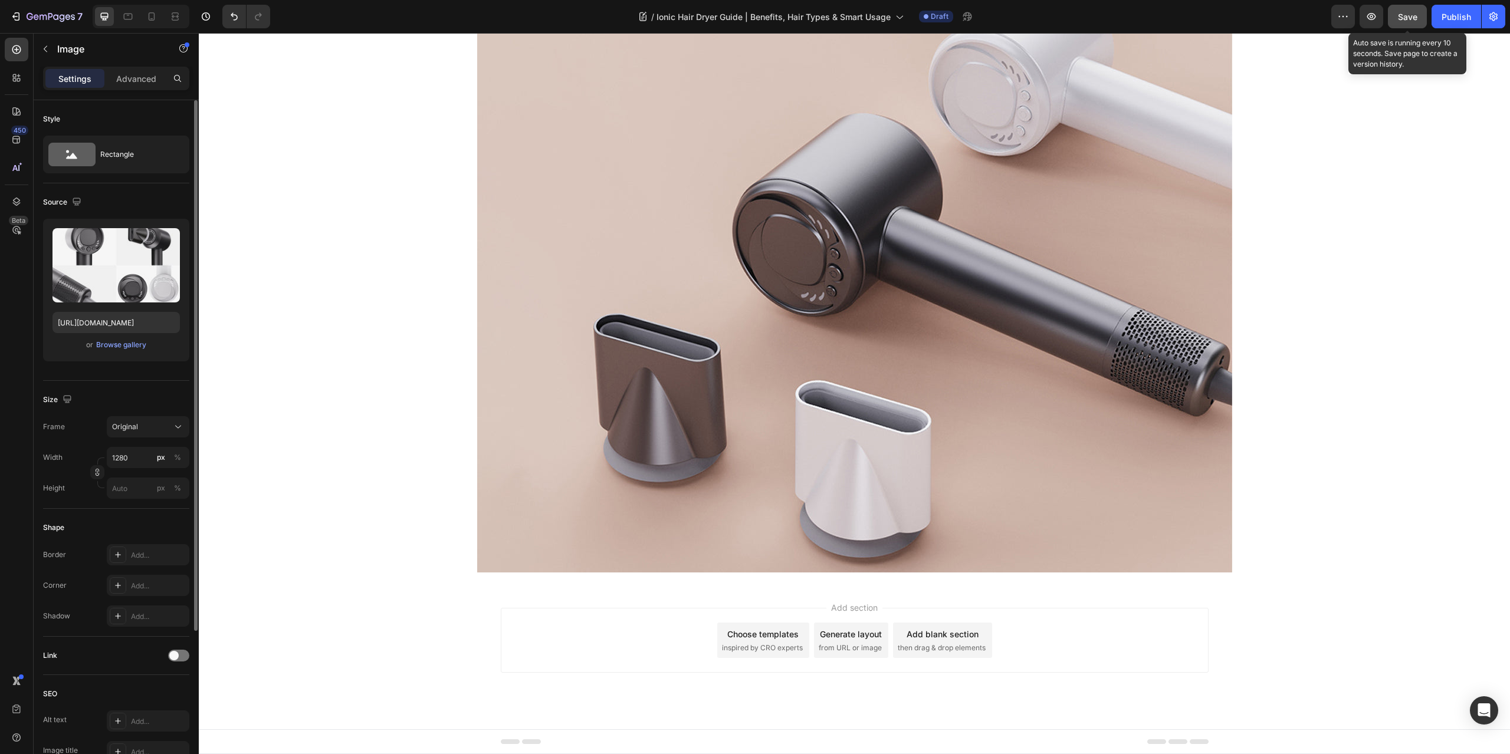
click at [1405, 12] on span "Save" at bounding box center [1407, 17] width 19 height 10
